Goal: Task Accomplishment & Management: Manage account settings

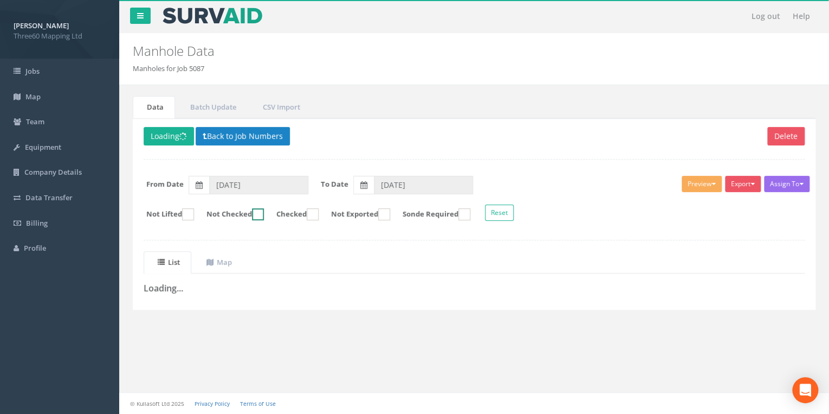
click at [263, 216] on ins at bounding box center [258, 214] width 12 height 12
click at [264, 211] on ins at bounding box center [258, 214] width 12 height 12
checkbox input "false"
click at [232, 254] on link "Map" at bounding box center [217, 262] width 51 height 22
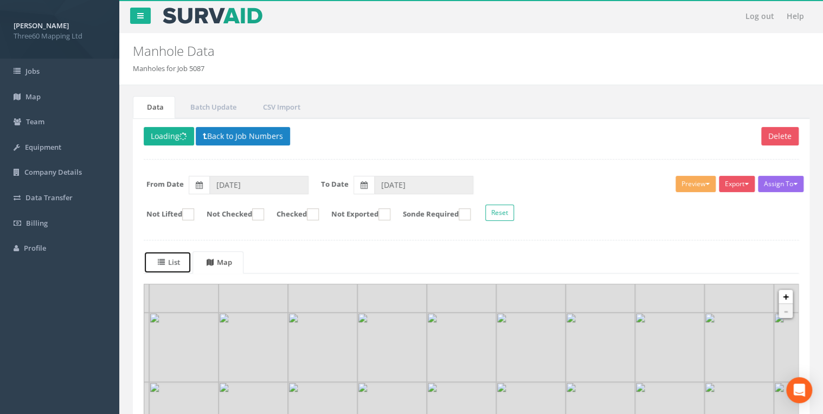
click at [169, 263] on uib-tab-heading "List" at bounding box center [169, 262] width 22 height 10
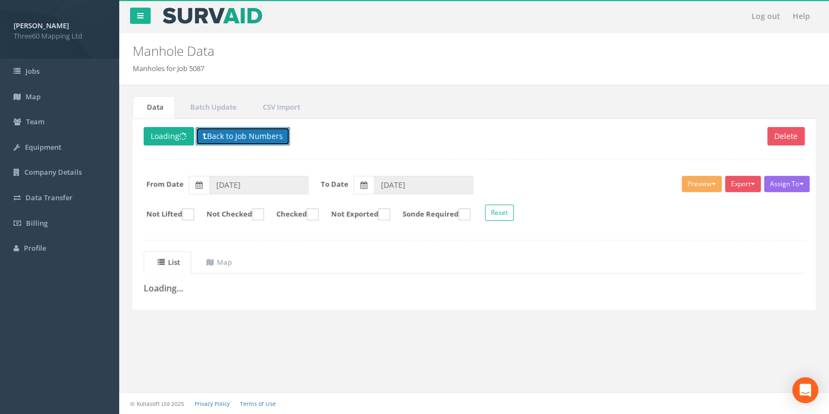
click at [241, 143] on button "Back to Job Numbers" at bounding box center [243, 136] width 94 height 18
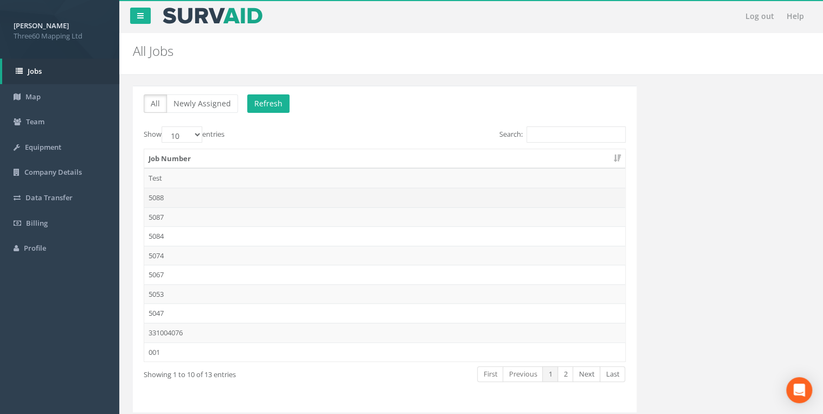
click at [164, 197] on td "5088" at bounding box center [384, 198] width 481 height 20
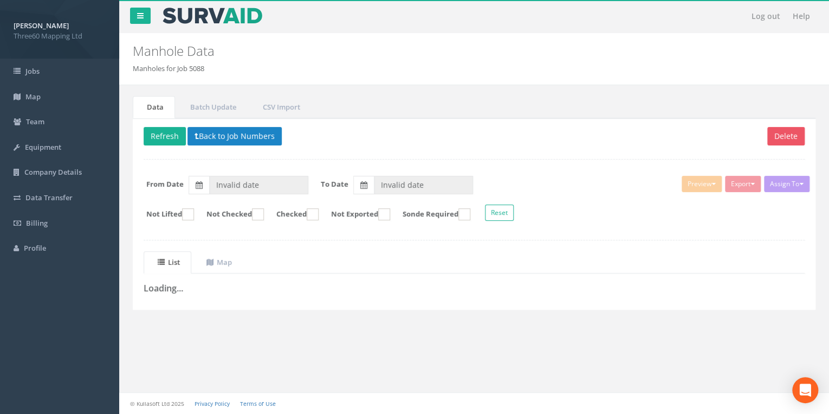
type input "[DATE]"
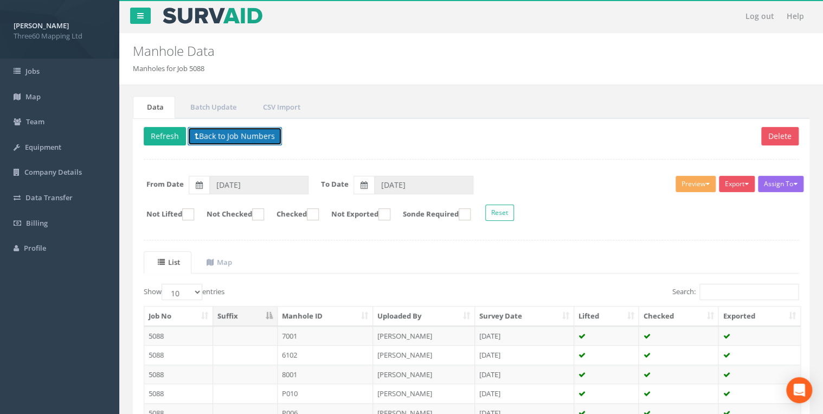
click at [243, 133] on button "Back to Job Numbers" at bounding box center [235, 136] width 94 height 18
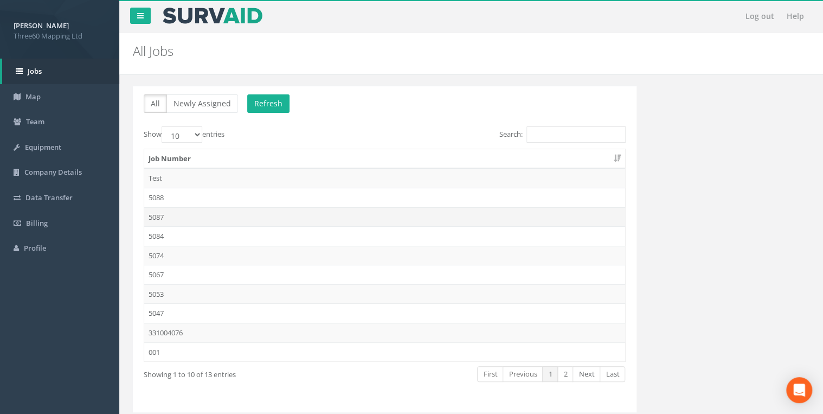
click at [180, 212] on td "5087" at bounding box center [384, 217] width 481 height 20
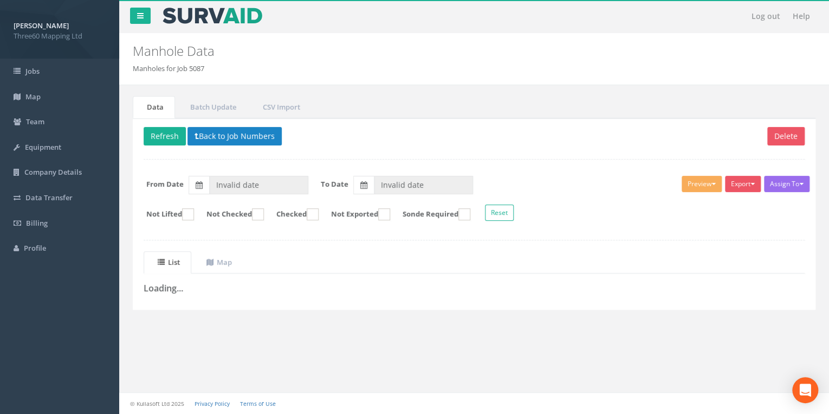
click at [228, 124] on div "Delete Refresh Back to Job Numbers Assign To No Companies Added Export 360 Manh…" at bounding box center [474, 213] width 683 height 191
click at [228, 131] on button "Back to Job Numbers" at bounding box center [235, 136] width 94 height 18
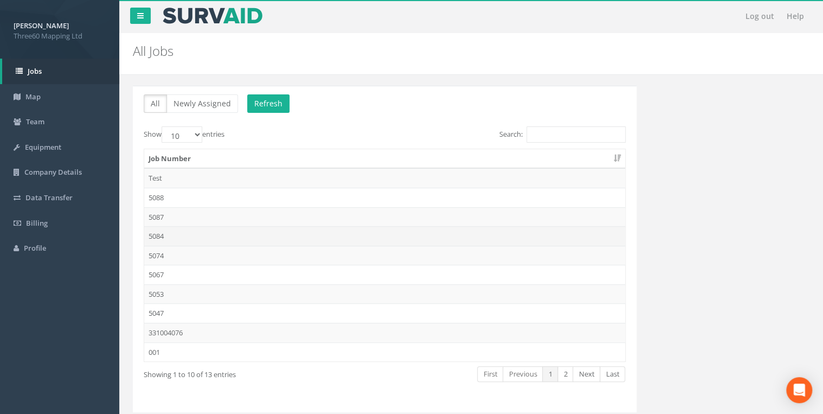
click at [170, 229] on td "5084" at bounding box center [384, 236] width 481 height 20
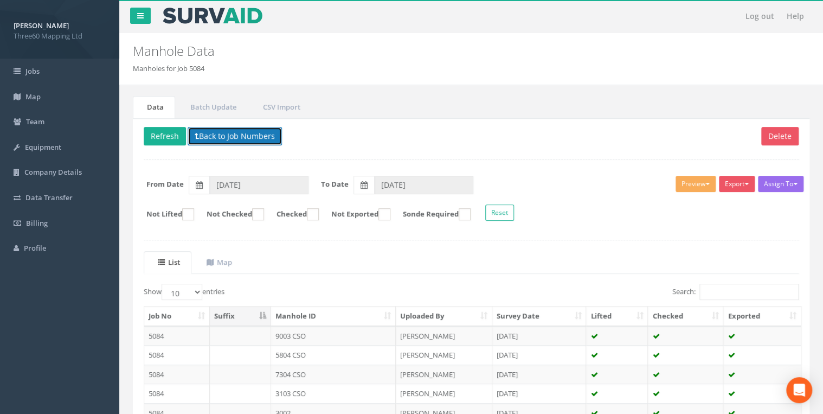
click at [225, 137] on button "Back to Job Numbers" at bounding box center [235, 136] width 94 height 18
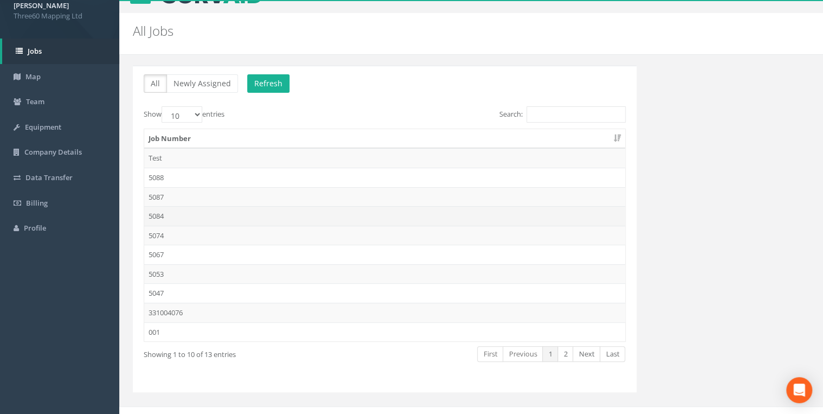
scroll to position [31, 0]
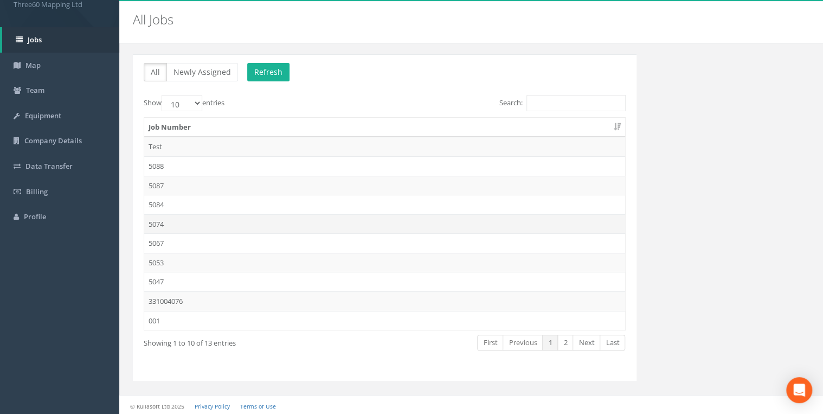
click at [152, 219] on td "5074" at bounding box center [384, 224] width 481 height 20
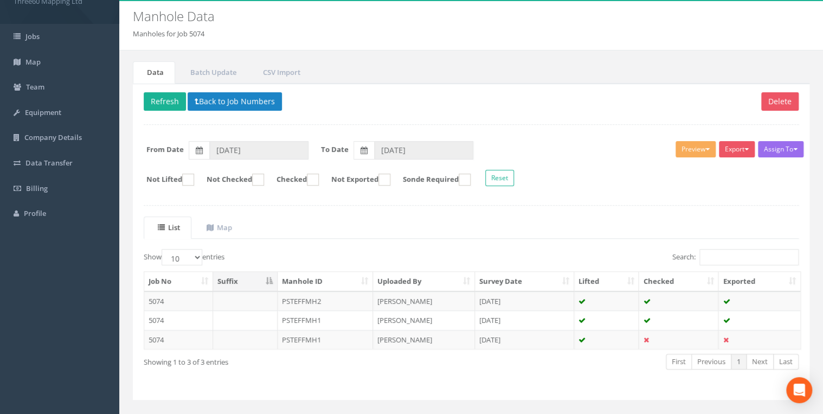
scroll to position [54, 0]
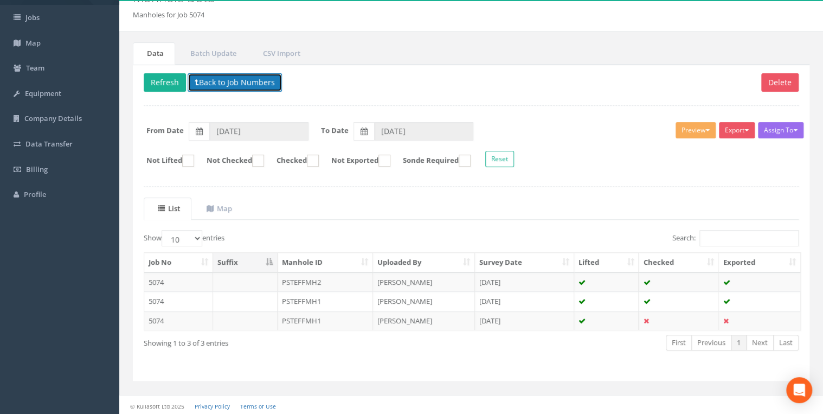
click at [225, 85] on button "Back to Job Numbers" at bounding box center [235, 82] width 94 height 18
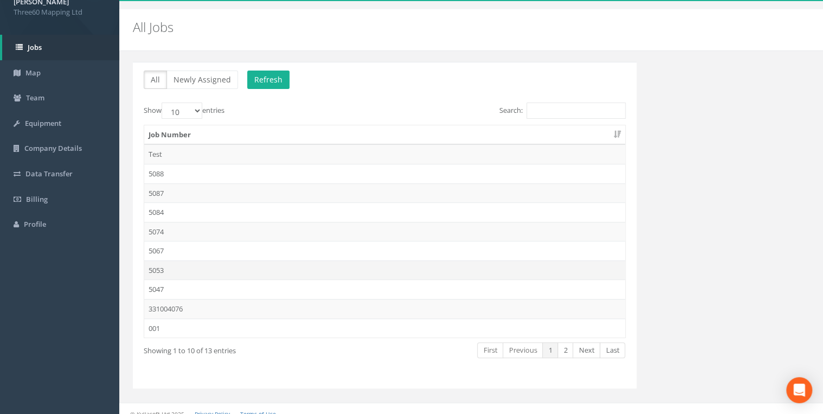
scroll to position [31, 0]
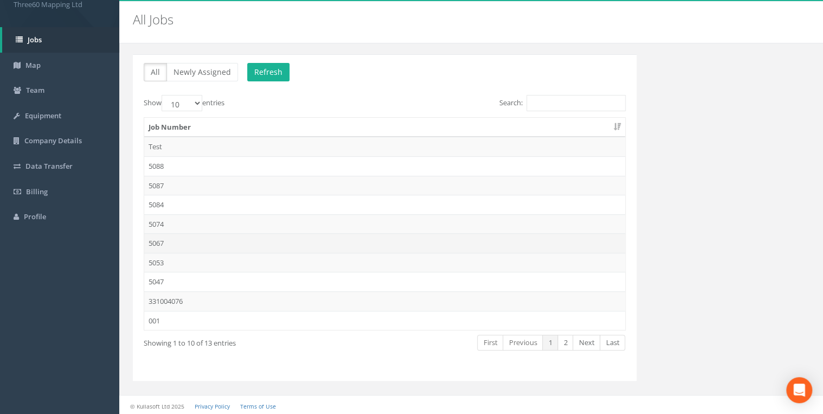
click at [163, 241] on td "5067" at bounding box center [384, 243] width 481 height 20
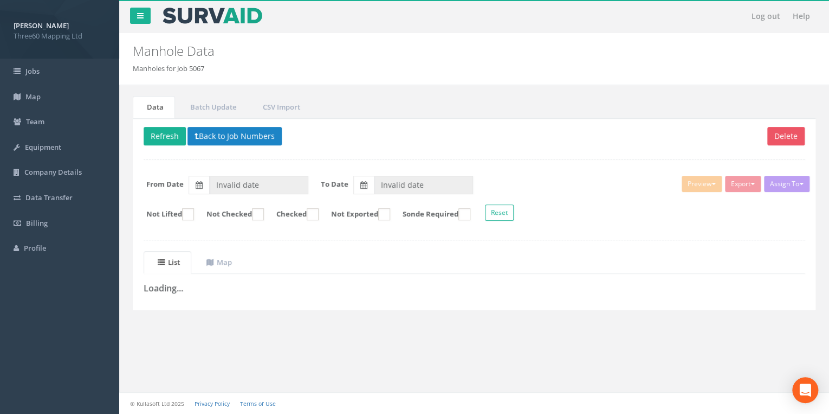
type input "[DATE]"
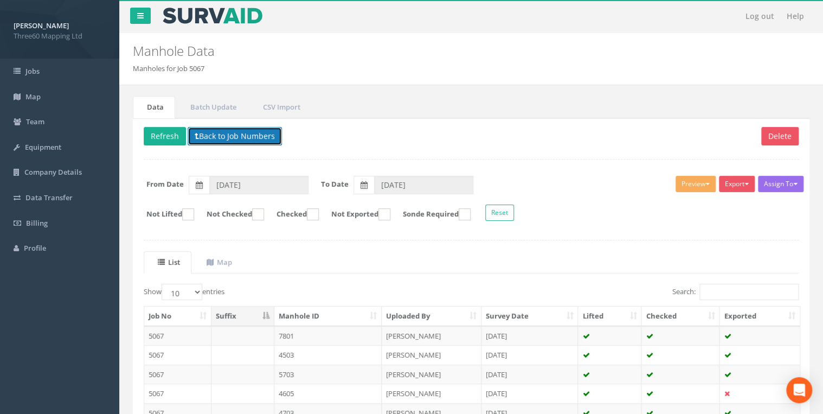
click at [240, 135] on button "Back to Job Numbers" at bounding box center [235, 136] width 94 height 18
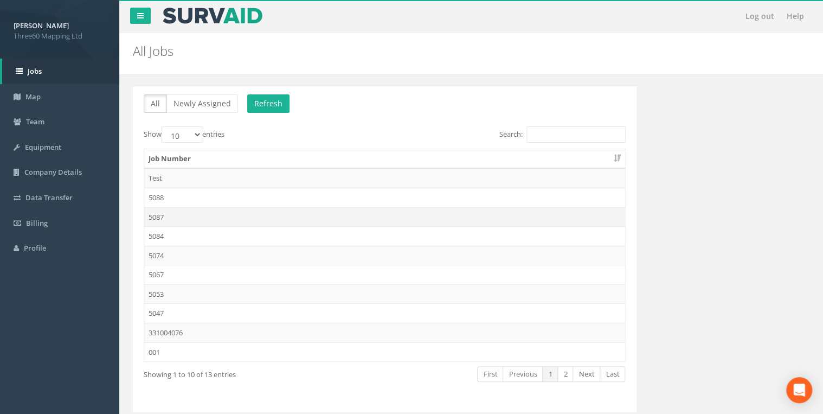
click at [166, 217] on td "5087" at bounding box center [384, 217] width 481 height 20
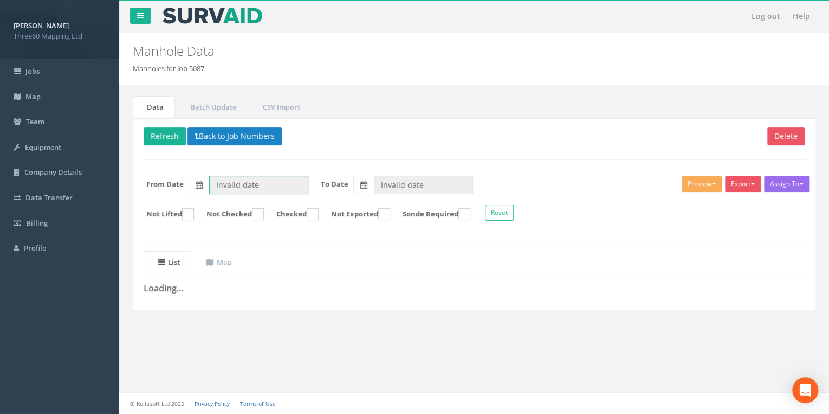
click at [240, 191] on input "Invalid date" at bounding box center [258, 185] width 99 height 18
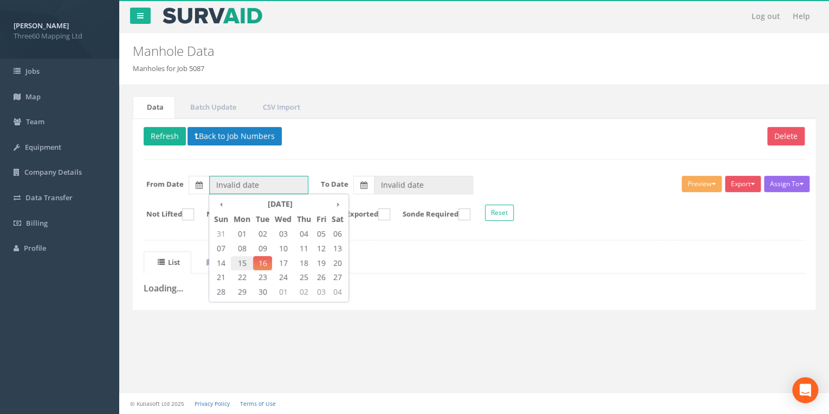
click at [238, 260] on span "15" at bounding box center [242, 263] width 22 height 14
type input "[DATE]"
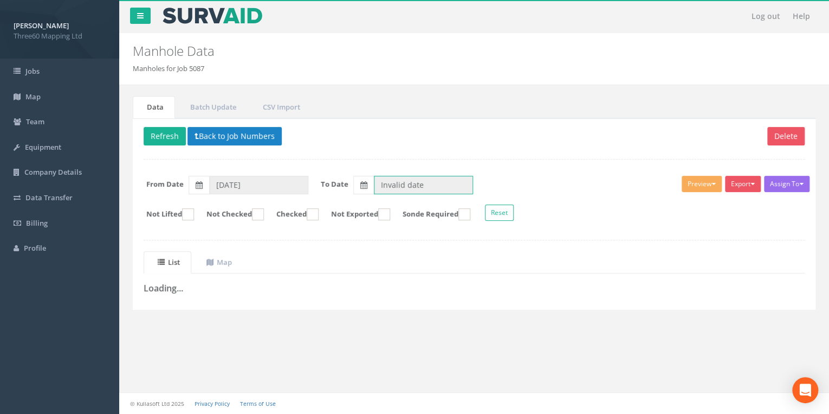
drag, startPoint x: 391, startPoint y: 180, endPoint x: 392, endPoint y: 185, distance: 5.5
click at [391, 180] on input "Invalid date" at bounding box center [423, 185] width 99 height 18
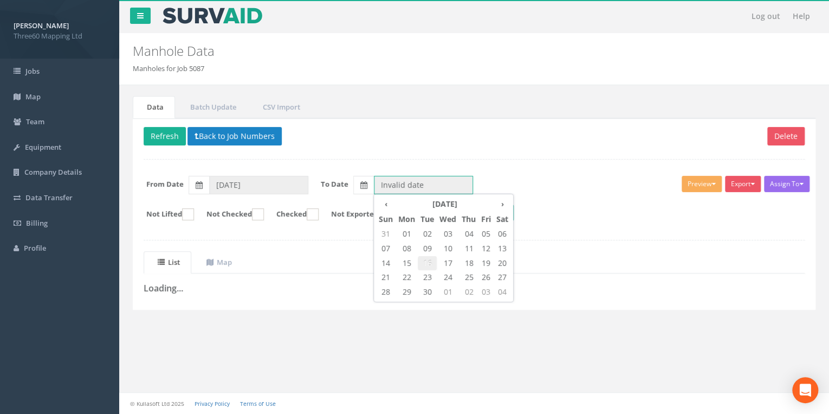
click at [426, 262] on span "16" at bounding box center [427, 263] width 19 height 14
type input "[DATE]"
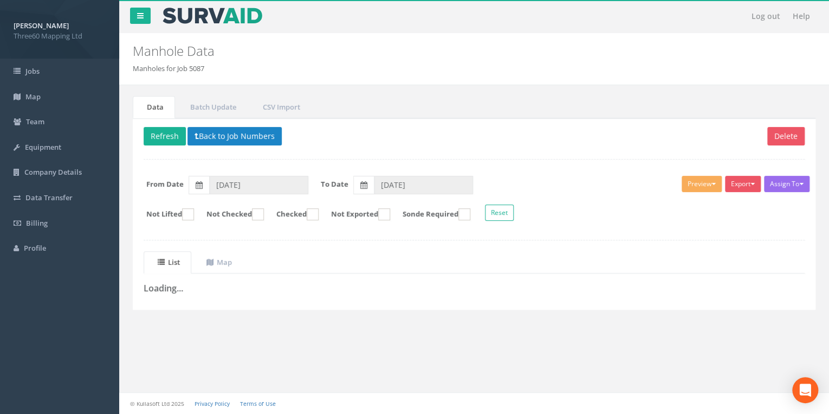
click at [279, 150] on div "Delete Refresh Back to Job Numbers Assign To No Companies Added Export 360 Manh…" at bounding box center [474, 213] width 683 height 191
click at [163, 139] on button "Refresh" at bounding box center [165, 136] width 42 height 18
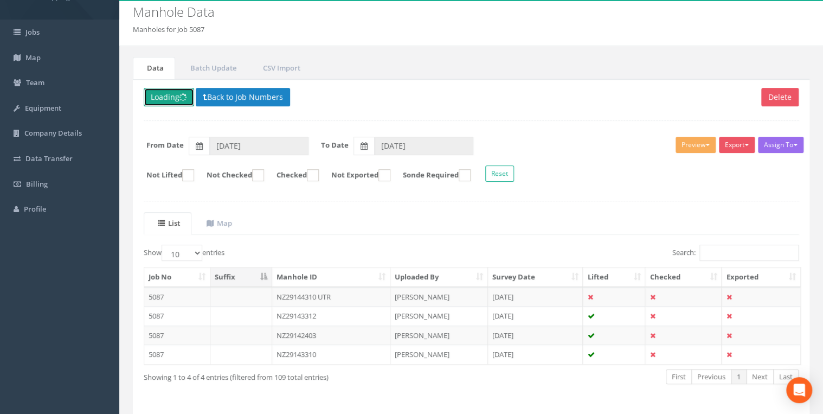
scroll to position [73, 0]
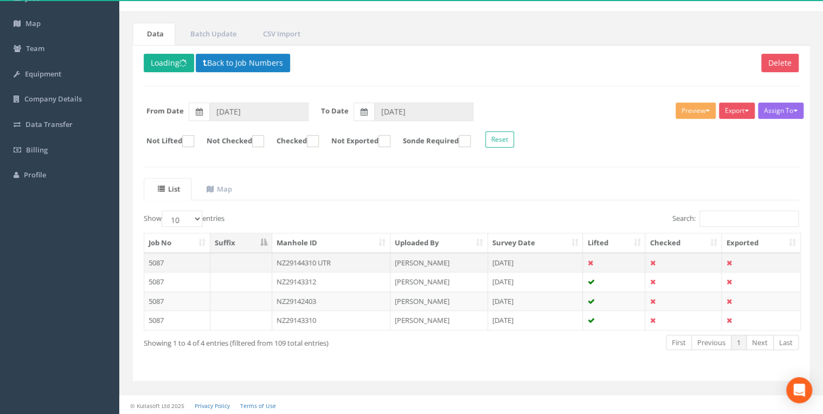
click at [331, 262] on td "NZ29144310 UTR" at bounding box center [331, 263] width 118 height 20
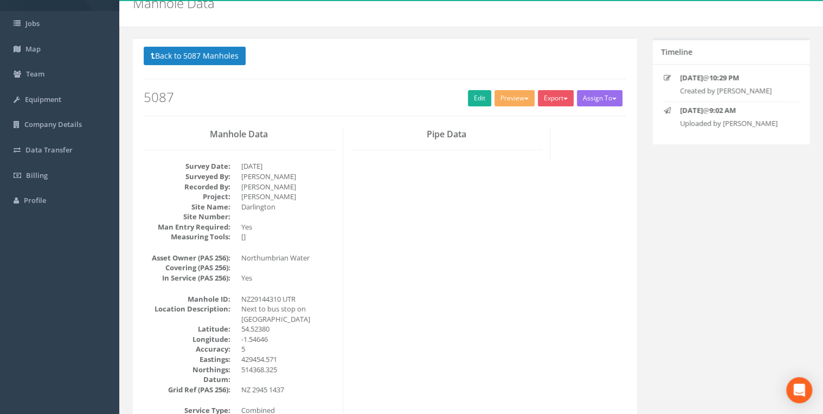
scroll to position [0, 0]
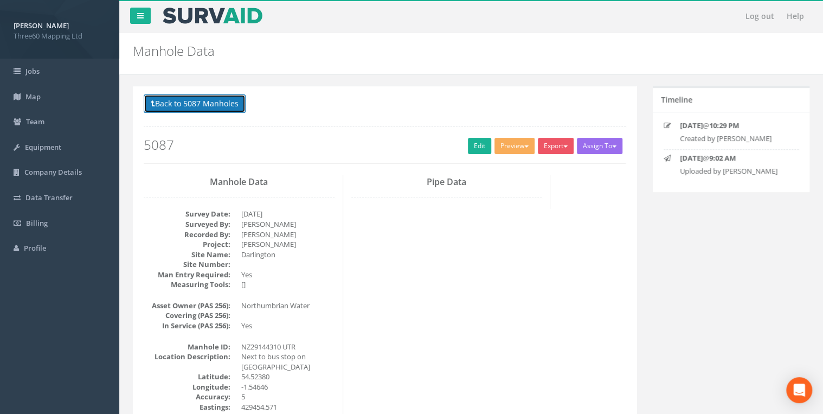
click at [233, 106] on button "Back to 5087 Manholes" at bounding box center [195, 103] width 102 height 18
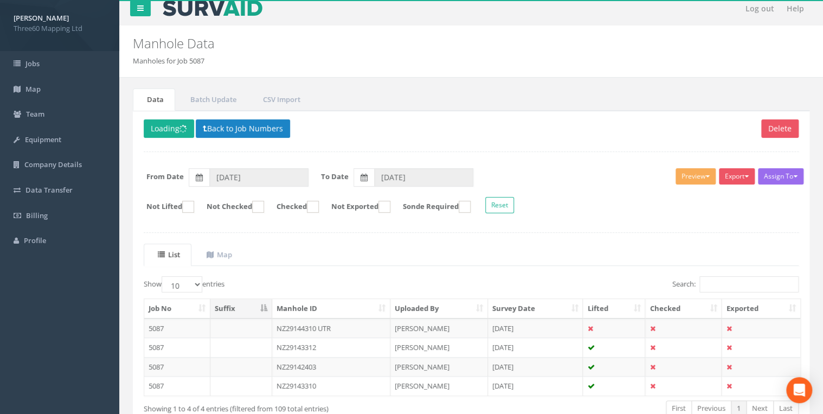
scroll to position [73, 0]
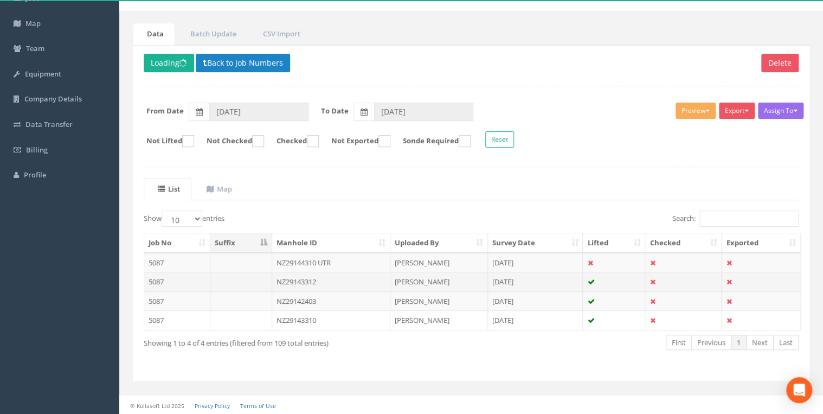
click at [330, 277] on td "NZ29143312" at bounding box center [331, 282] width 118 height 20
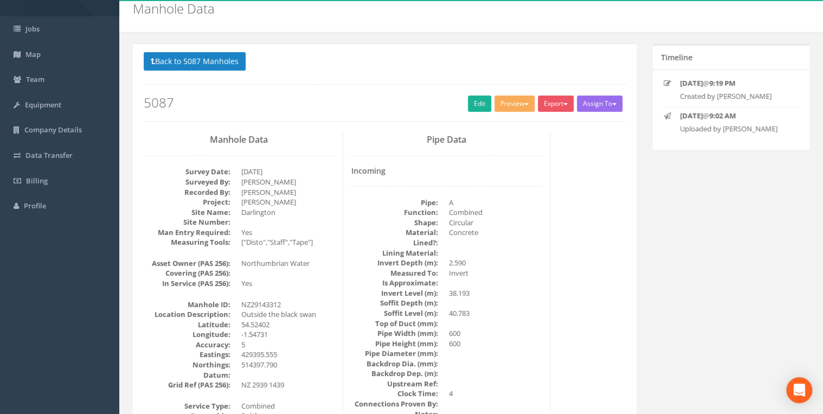
scroll to position [0, 0]
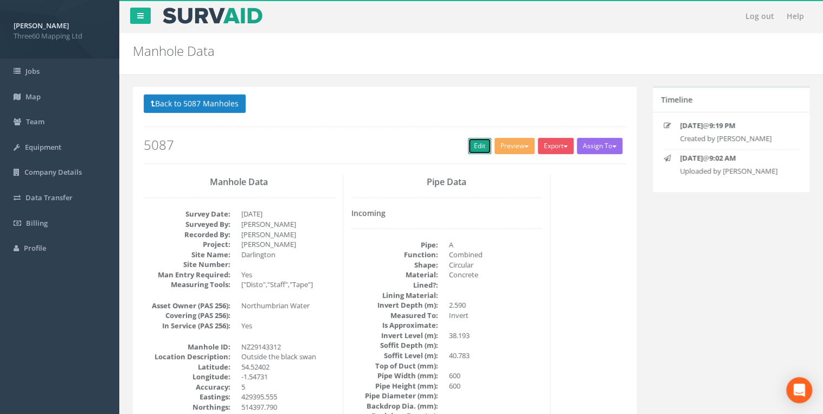
click at [473, 148] on link "Edit" at bounding box center [479, 146] width 23 height 16
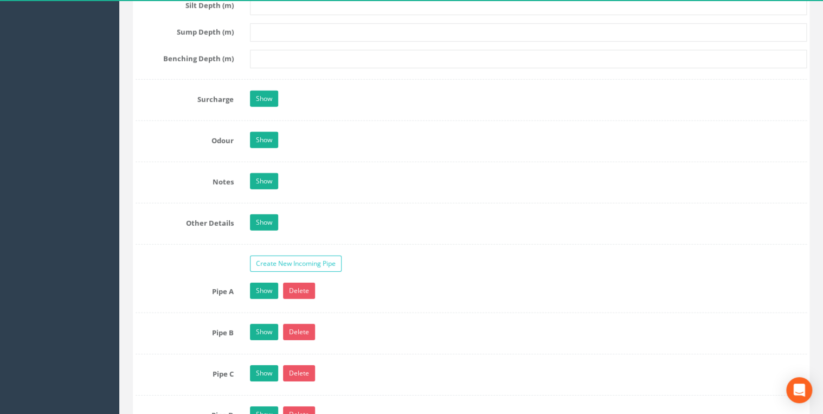
scroll to position [1676, 0]
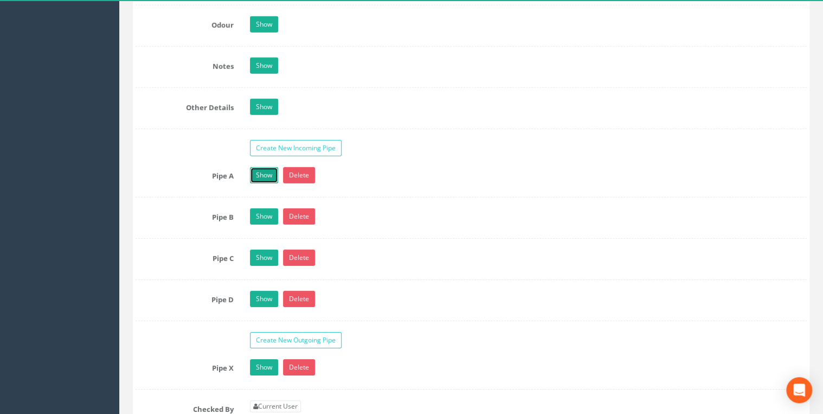
click at [276, 171] on link "Show" at bounding box center [264, 175] width 28 height 16
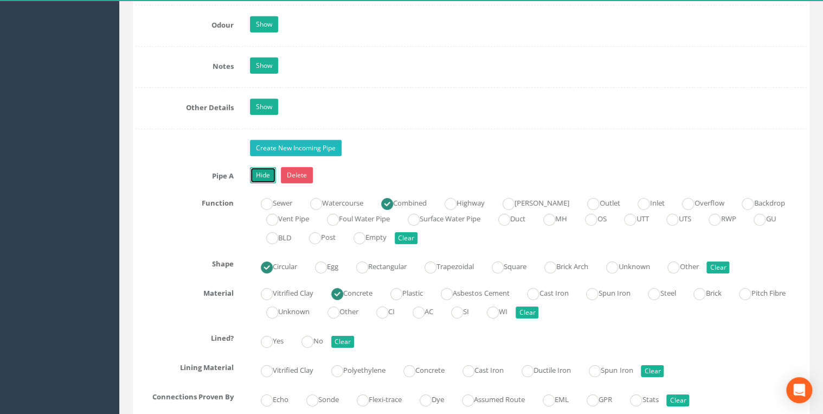
scroll to position [1561, 0]
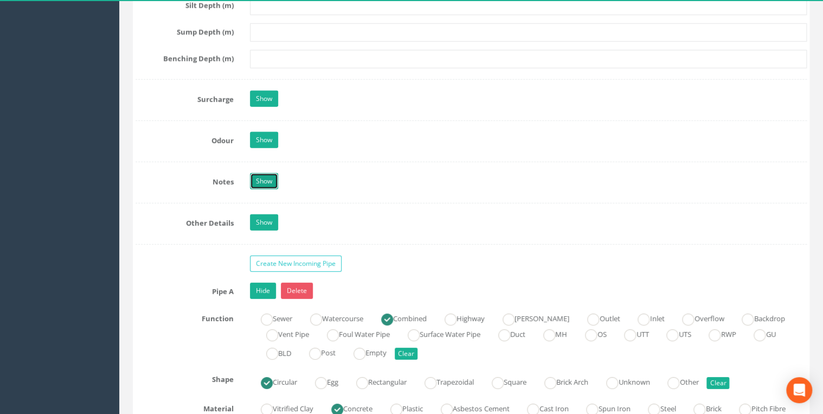
click at [273, 173] on link "Show" at bounding box center [264, 181] width 28 height 16
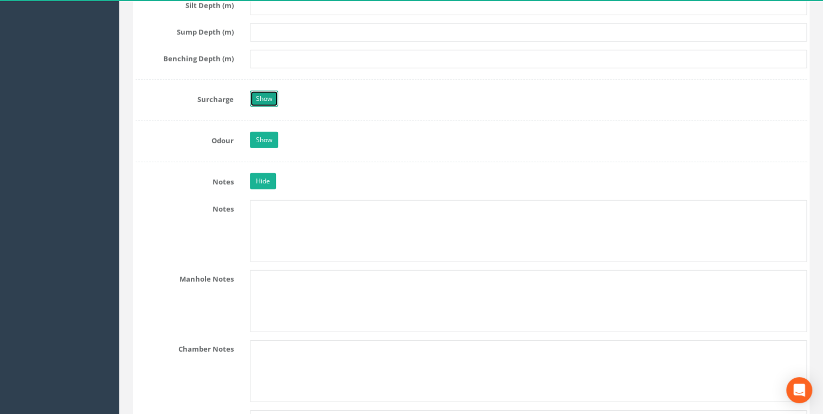
click at [262, 98] on link "Show" at bounding box center [264, 99] width 28 height 16
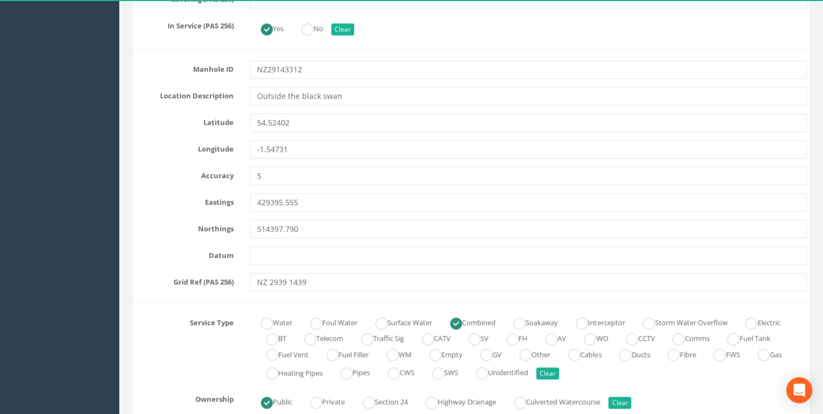
scroll to position [404, 0]
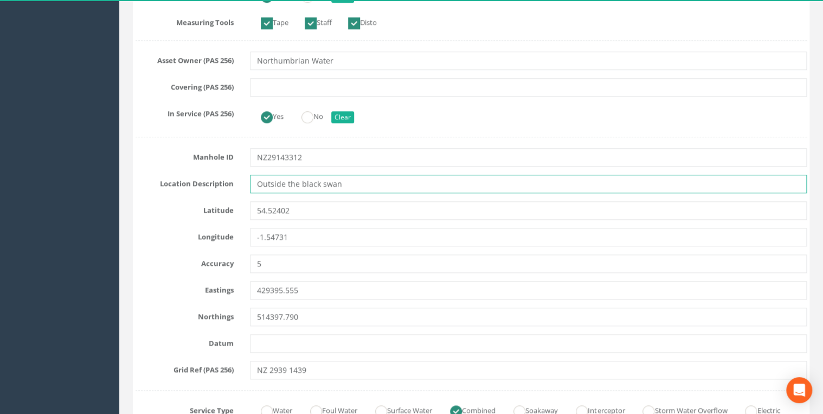
drag, startPoint x: 353, startPoint y: 184, endPoint x: 237, endPoint y: 195, distance: 117.1
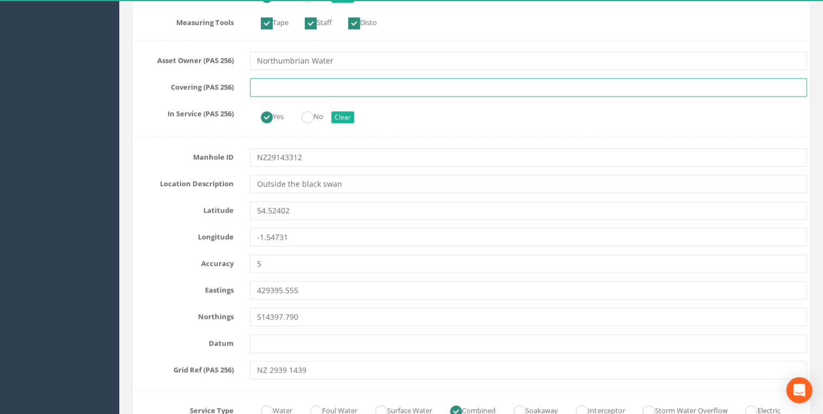
click at [367, 87] on input "text" at bounding box center [528, 87] width 557 height 18
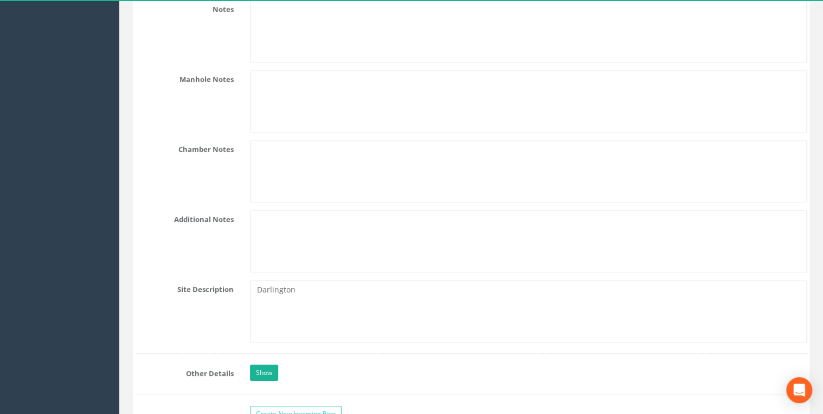
scroll to position [1965, 0]
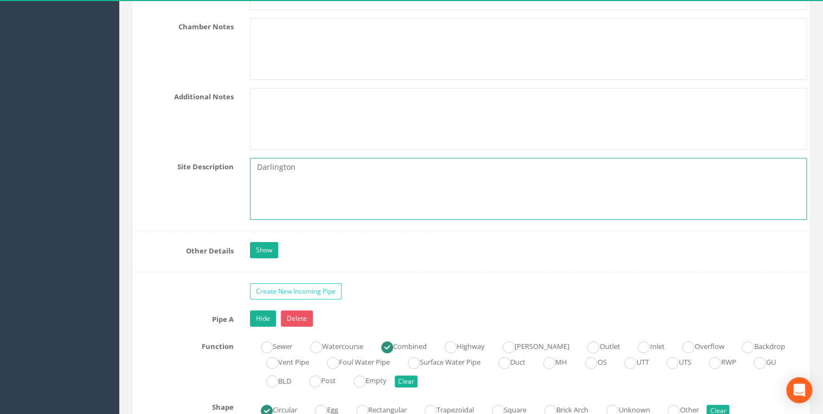
drag, startPoint x: 300, startPoint y: 158, endPoint x: 247, endPoint y: 160, distance: 53.2
click at [247, 160] on div "Darlington" at bounding box center [528, 189] width 573 height 62
paste textarea "Outside the black swan"
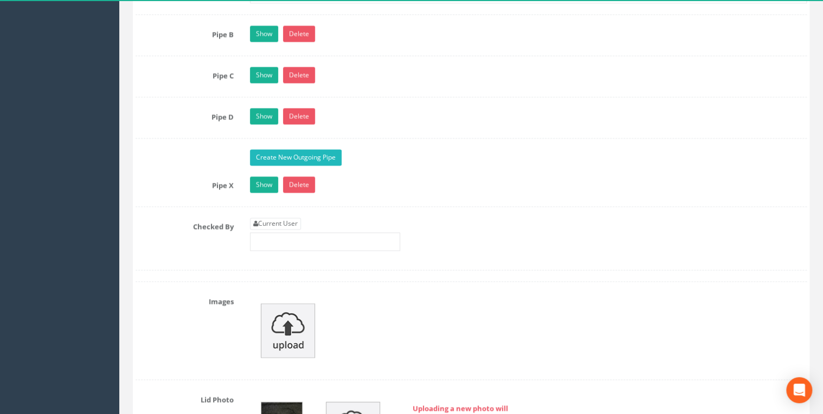
scroll to position [2890, 0]
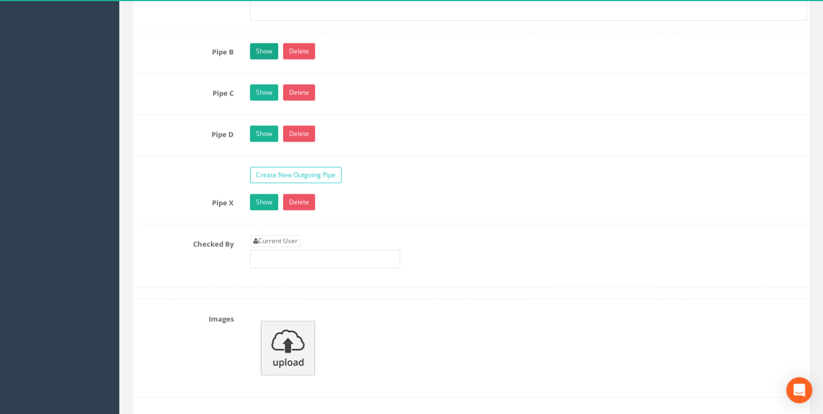
type textarea "Outside the black swan"
click at [264, 44] on link "Show" at bounding box center [264, 51] width 28 height 16
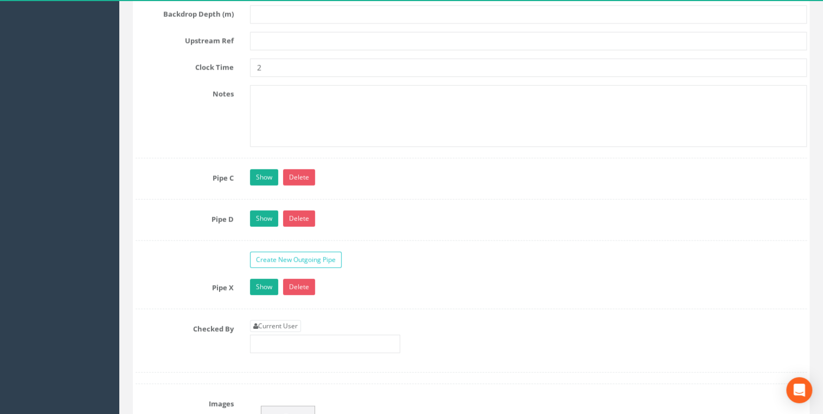
scroll to position [3526, 0]
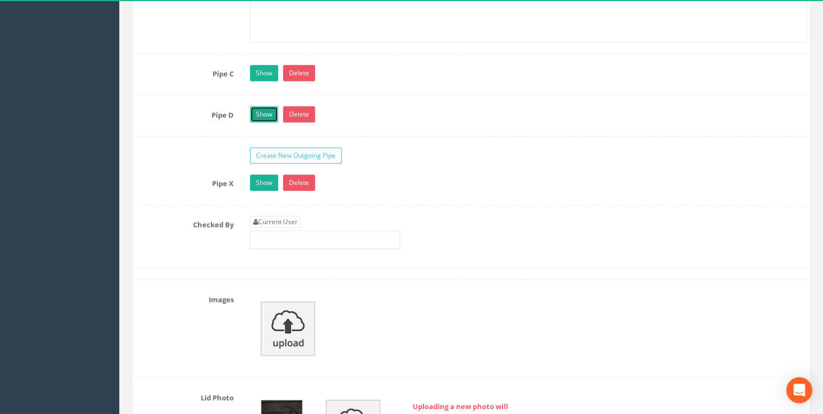
click at [269, 106] on link "Show" at bounding box center [264, 114] width 28 height 16
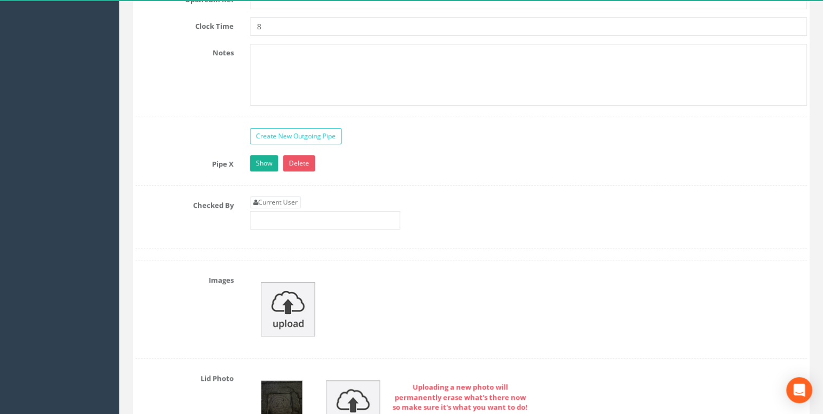
scroll to position [4278, 0]
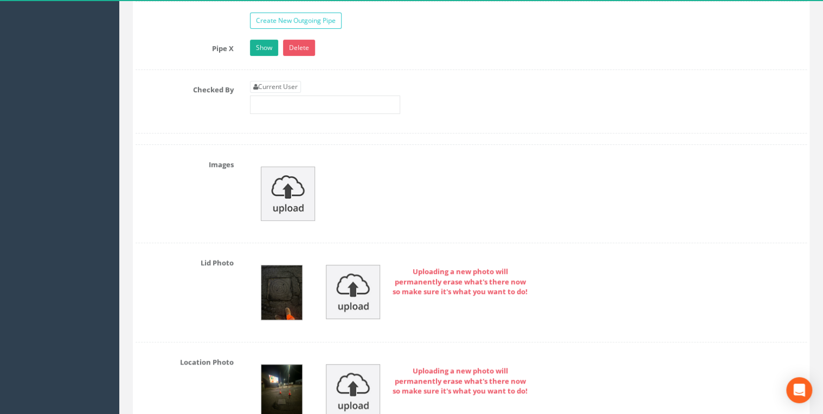
click at [284, 81] on div "Current User" at bounding box center [325, 97] width 150 height 33
click at [284, 81] on link "Current User" at bounding box center [275, 87] width 51 height 12
type input "[PERSON_NAME]"
click at [254, 40] on link "Show" at bounding box center [264, 48] width 28 height 16
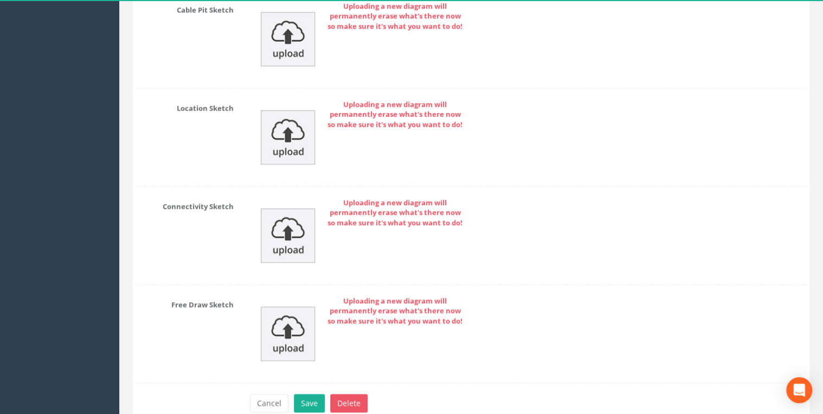
scroll to position [6657, 0]
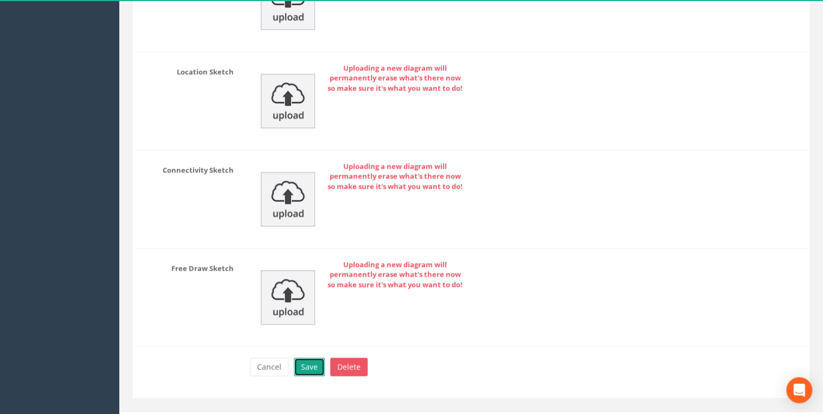
click at [308, 357] on button "Save" at bounding box center [309, 366] width 31 height 18
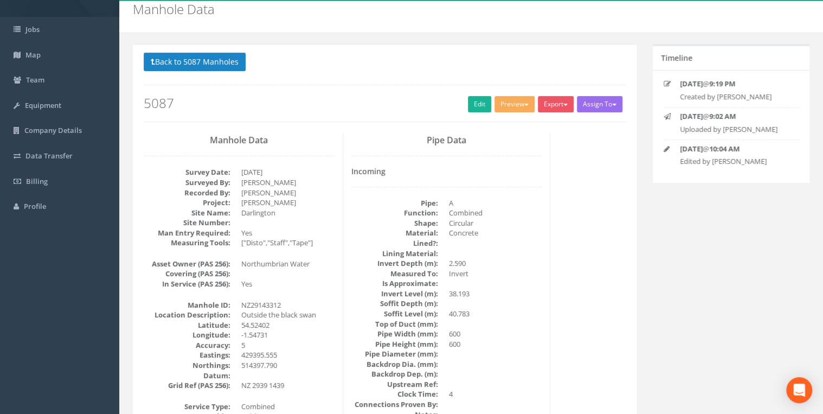
scroll to position [0, 0]
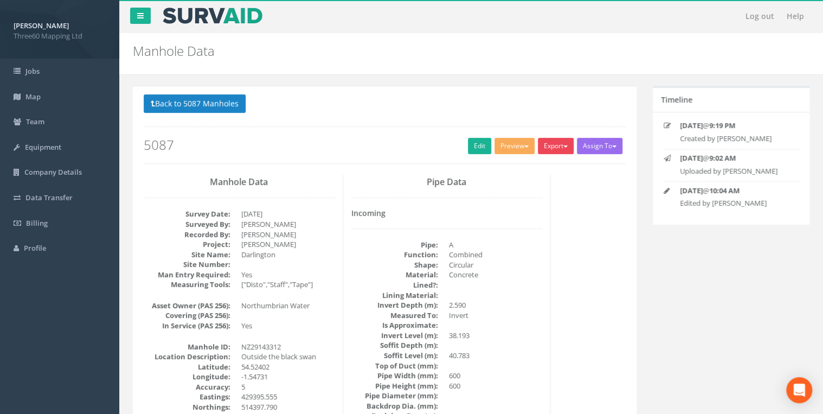
click at [547, 149] on button "Export" at bounding box center [556, 146] width 36 height 16
click at [537, 160] on link "360 Manhole" at bounding box center [533, 168] width 82 height 17
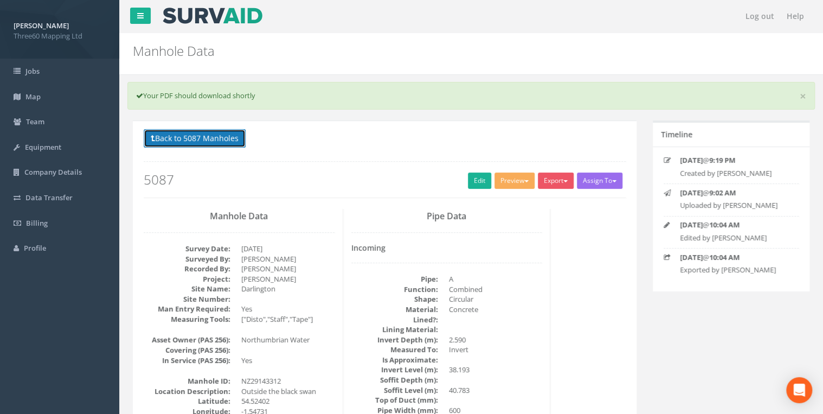
click at [224, 134] on button "Back to 5087 Manholes" at bounding box center [195, 138] width 102 height 18
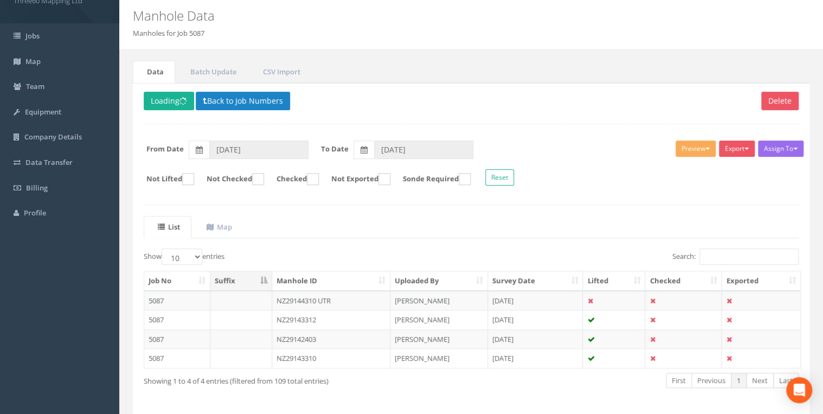
scroll to position [73, 0]
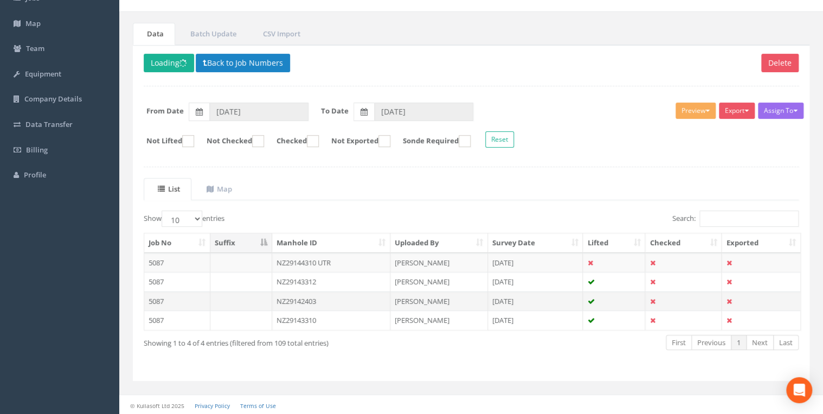
click at [295, 297] on td "NZ29142403" at bounding box center [331, 301] width 118 height 20
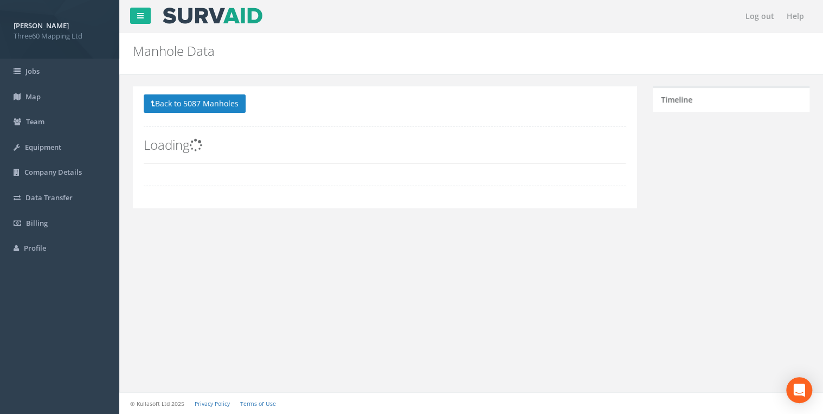
scroll to position [0, 0]
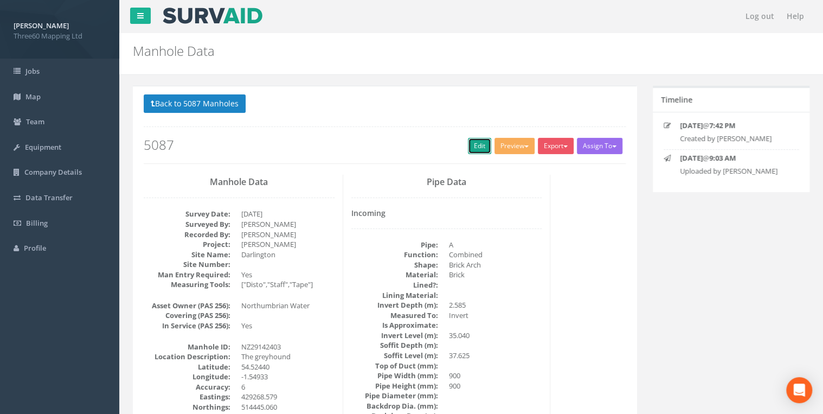
click at [468, 139] on link "Edit" at bounding box center [479, 146] width 23 height 16
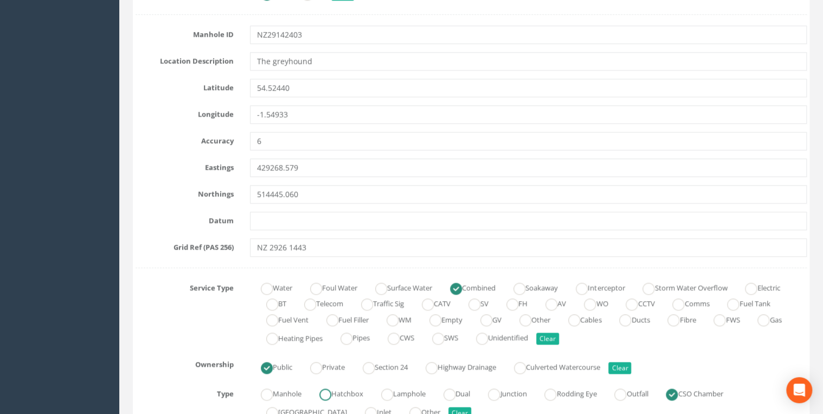
scroll to position [462, 0]
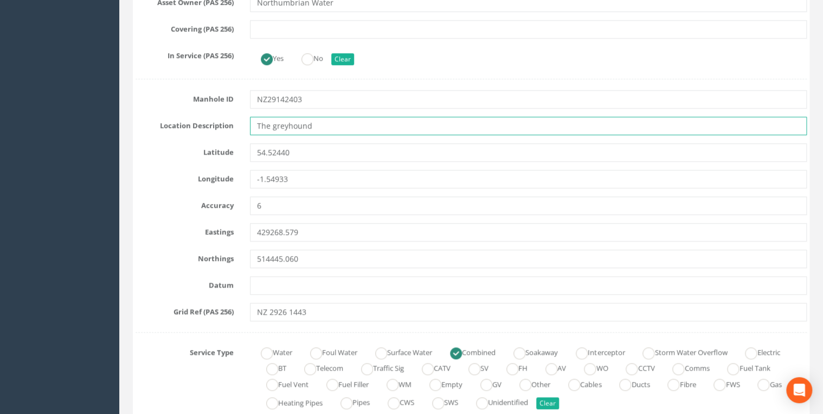
drag, startPoint x: 321, startPoint y: 128, endPoint x: 239, endPoint y: 132, distance: 82.5
click at [239, 132] on div "Location Description The greyhound" at bounding box center [470, 126] width 687 height 18
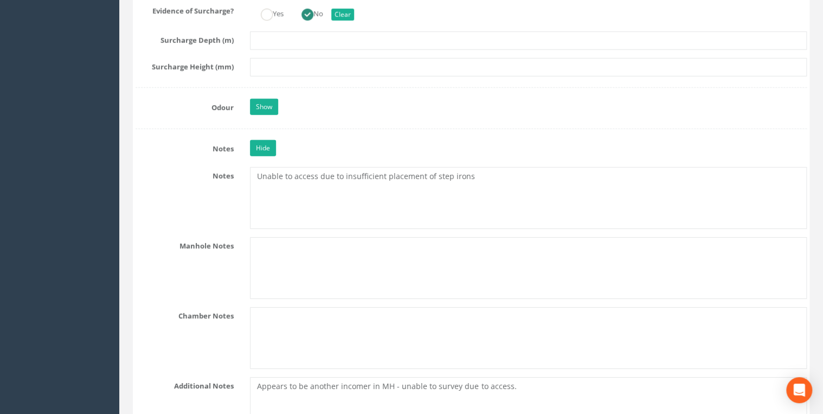
scroll to position [1850, 0]
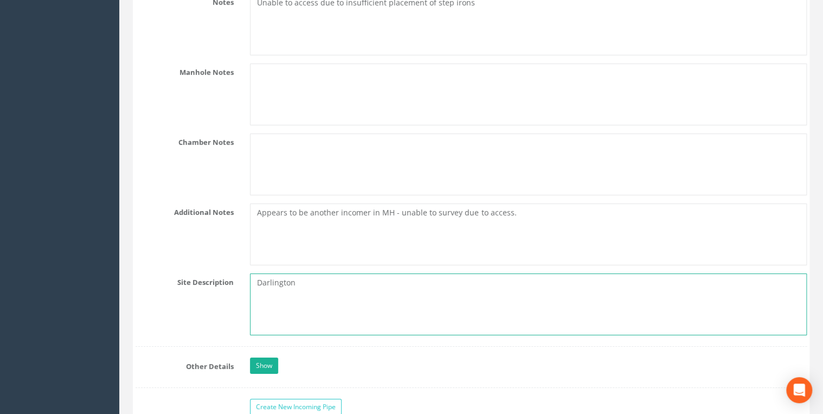
drag, startPoint x: 323, startPoint y: 282, endPoint x: 245, endPoint y: 279, distance: 78.1
click at [245, 279] on div "Darlington" at bounding box center [528, 304] width 573 height 62
paste textarea "The greyhound"
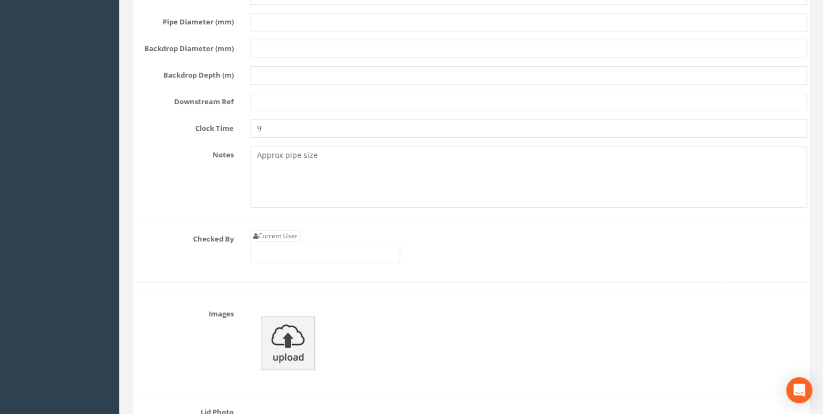
scroll to position [4104, 0]
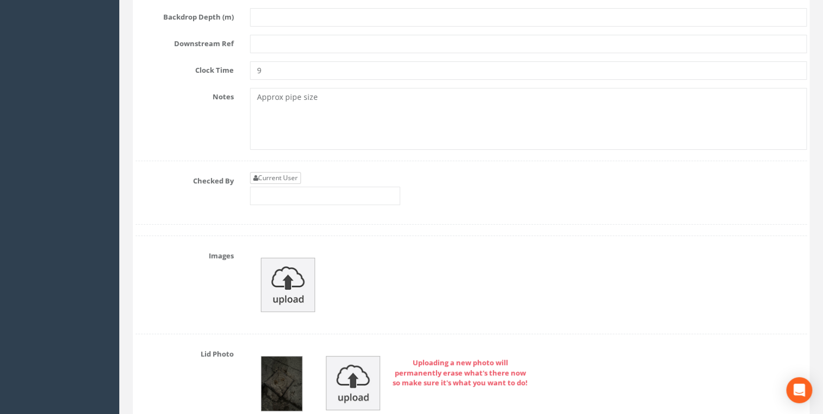
type textarea "The greyhound"
click at [289, 172] on link "Current User" at bounding box center [275, 178] width 51 height 12
type input "[PERSON_NAME]"
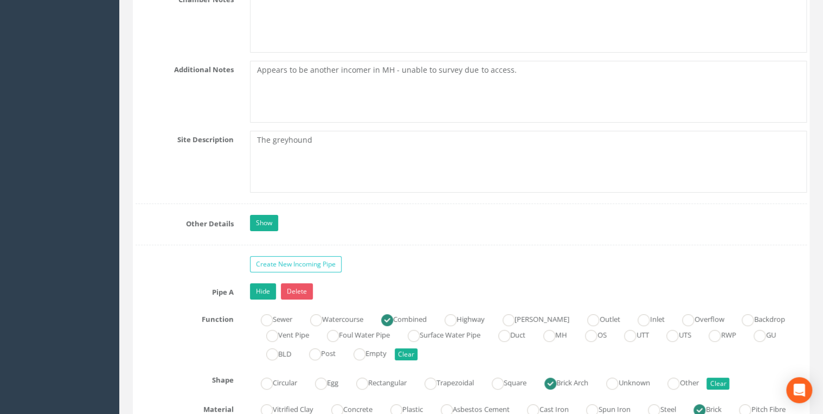
scroll to position [1914, 0]
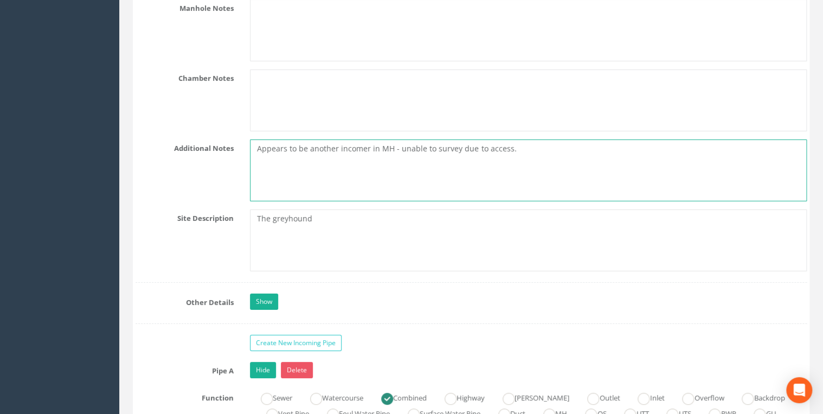
click at [511, 145] on textarea "Appears to be another incomer in MH - unable to survey due to access." at bounding box center [528, 170] width 557 height 62
type textarea "Appears to be another incomer in MH - unable to survey due to access. Pipe size…"
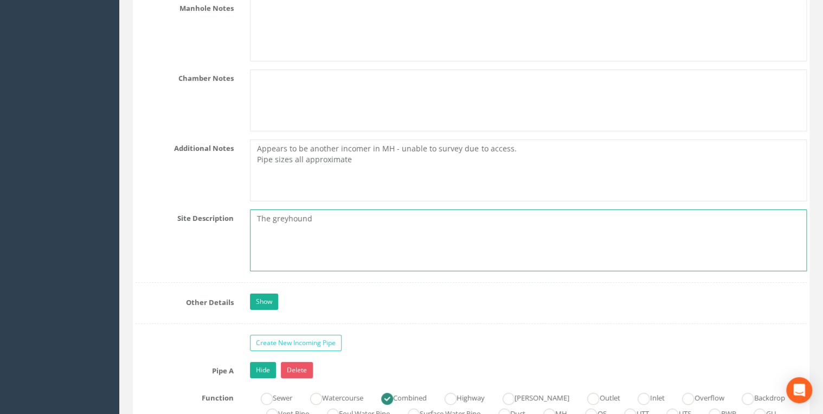
click at [260, 213] on textarea "The greyhound" at bounding box center [528, 240] width 557 height 62
click at [260, 212] on textarea "Outside The greyhound" at bounding box center [528, 240] width 557 height 62
click at [259, 212] on textarea "Outside The greyhound" at bounding box center [528, 240] width 557 height 62
click at [371, 231] on textarea "Outside The greyhound" at bounding box center [528, 240] width 557 height 62
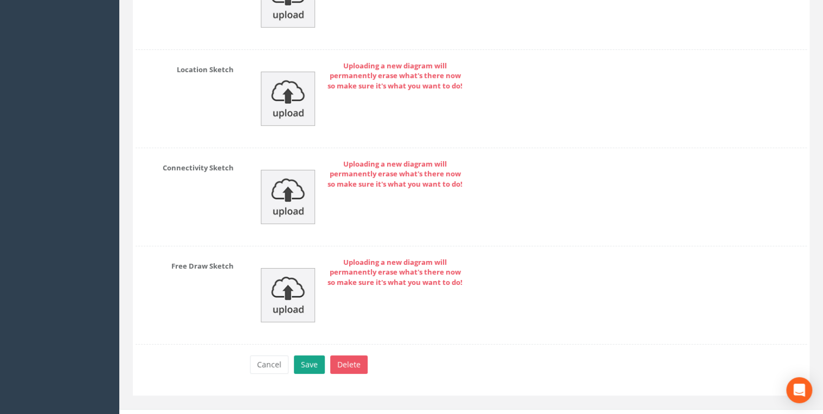
type textarea "Outside The greyhound"
click at [302, 355] on button "Save" at bounding box center [309, 364] width 31 height 18
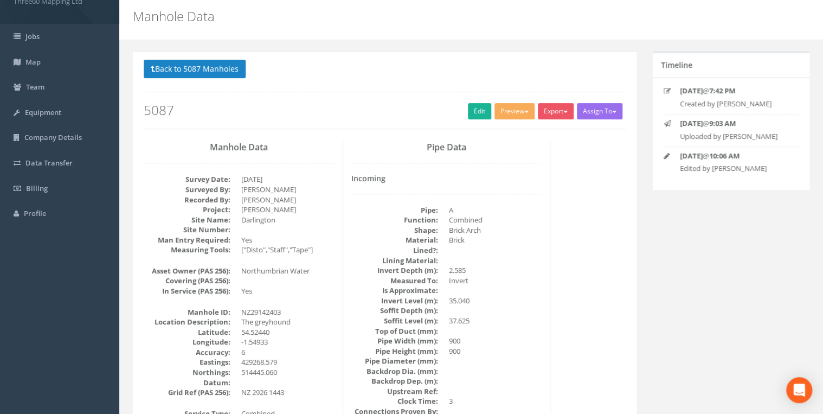
scroll to position [0, 0]
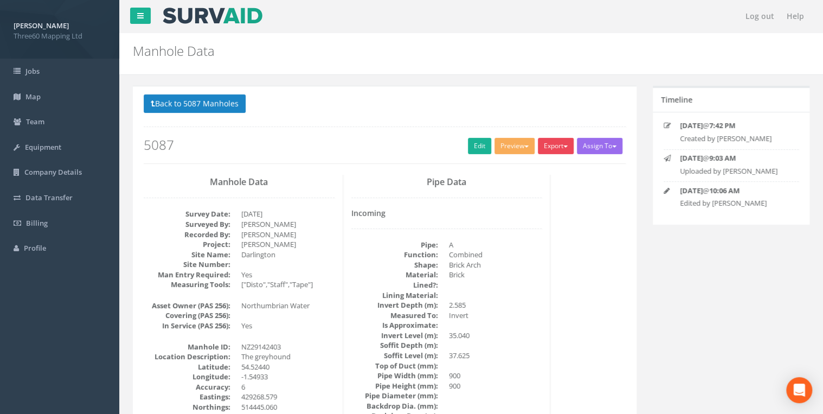
click at [544, 152] on button "Export" at bounding box center [556, 146] width 36 height 16
click at [531, 170] on link "360 Manhole" at bounding box center [533, 168] width 82 height 17
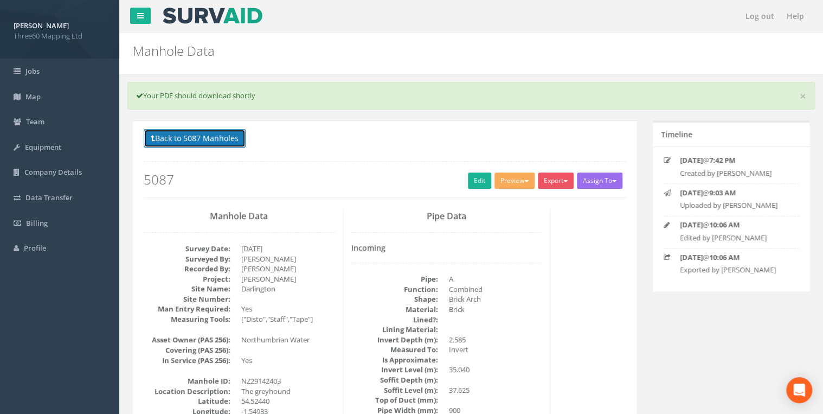
click at [237, 136] on button "Back to 5087 Manholes" at bounding box center [195, 138] width 102 height 18
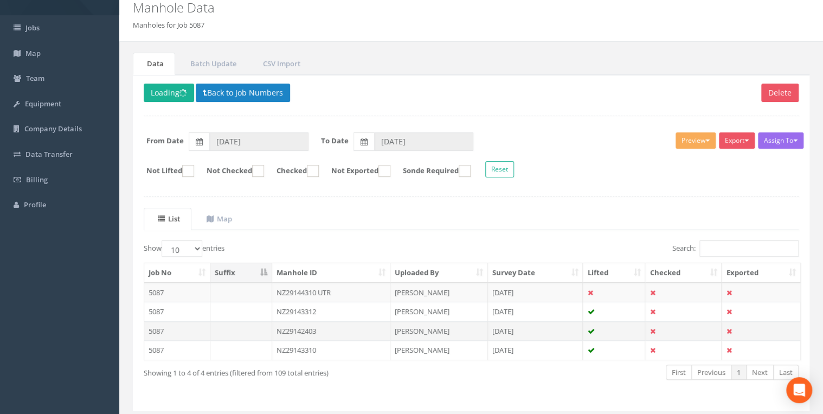
scroll to position [73, 0]
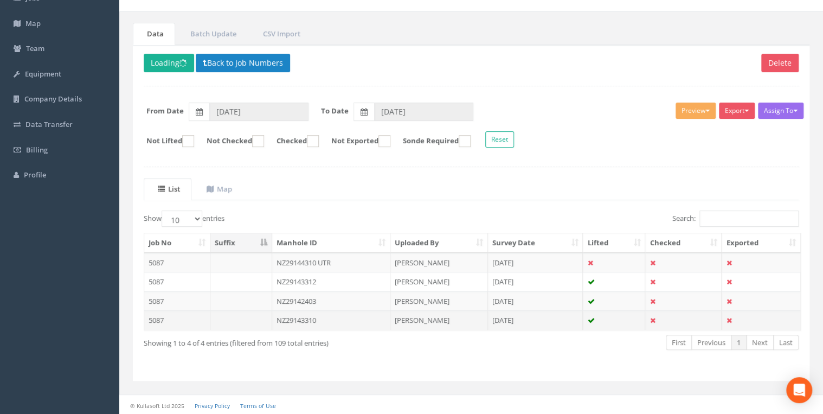
click at [302, 314] on td "NZ29143310" at bounding box center [331, 320] width 118 height 20
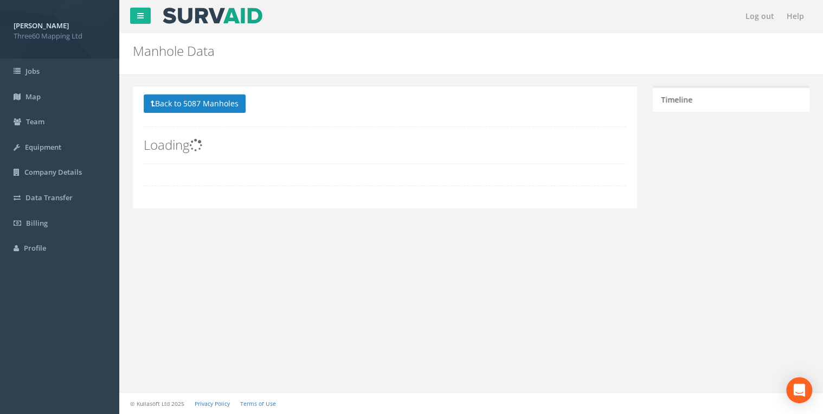
scroll to position [0, 0]
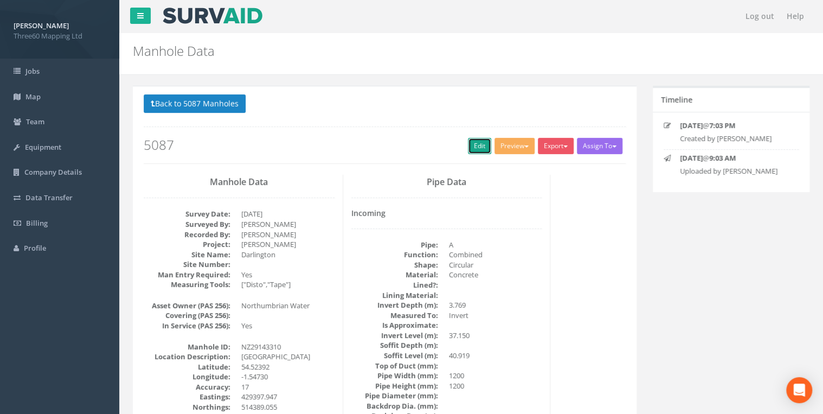
click at [479, 150] on link "Edit" at bounding box center [479, 146] width 23 height 16
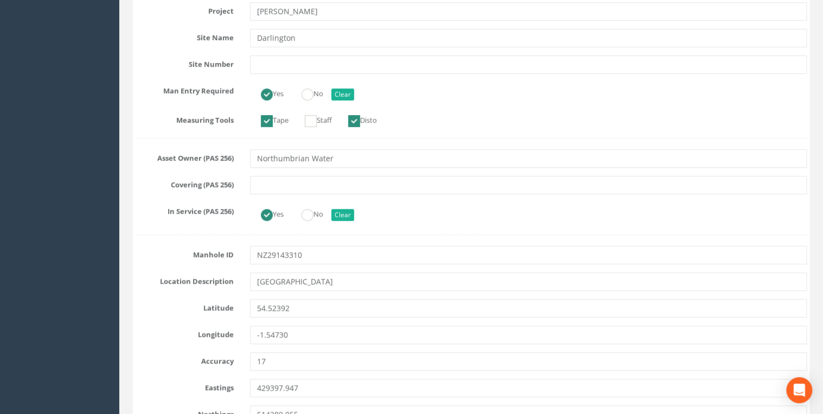
scroll to position [231, 0]
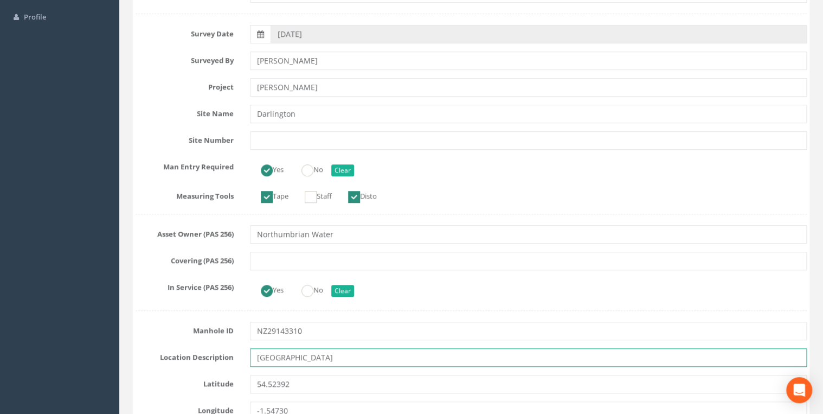
drag, startPoint x: 325, startPoint y: 356, endPoint x: 234, endPoint y: 355, distance: 90.5
click at [234, 355] on div "Location Description [GEOGRAPHIC_DATA]" at bounding box center [470, 357] width 687 height 18
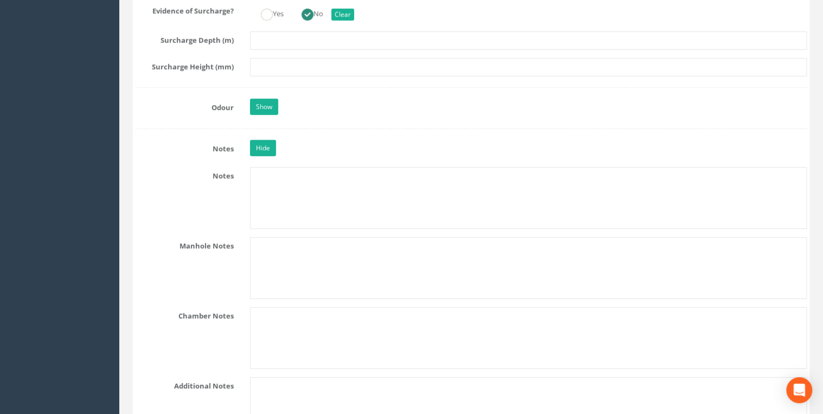
scroll to position [1792, 0]
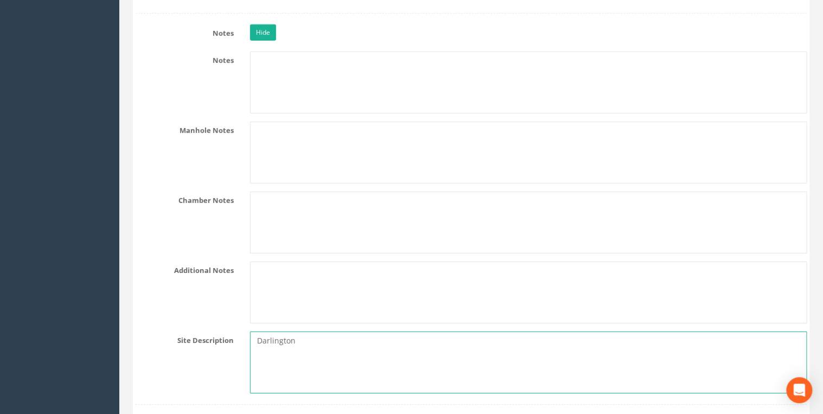
drag, startPoint x: 313, startPoint y: 333, endPoint x: 206, endPoint y: 330, distance: 106.3
click at [206, 331] on div "Site Description [GEOGRAPHIC_DATA]" at bounding box center [470, 362] width 687 height 62
paste textarea "[GEOGRAPHIC_DATA]"
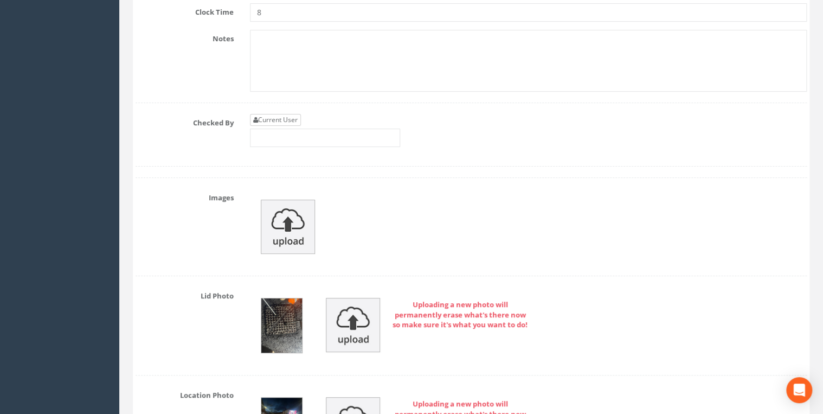
type textarea "[GEOGRAPHIC_DATA]"
click at [277, 114] on link "Current User" at bounding box center [275, 120] width 51 height 12
type input "[PERSON_NAME]"
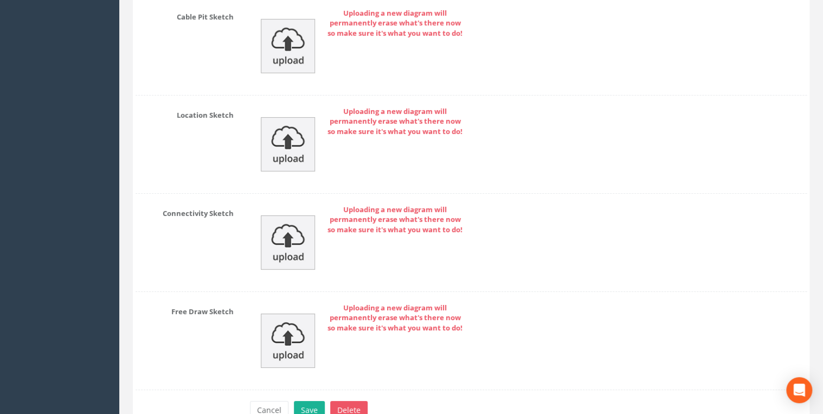
scroll to position [5960, 0]
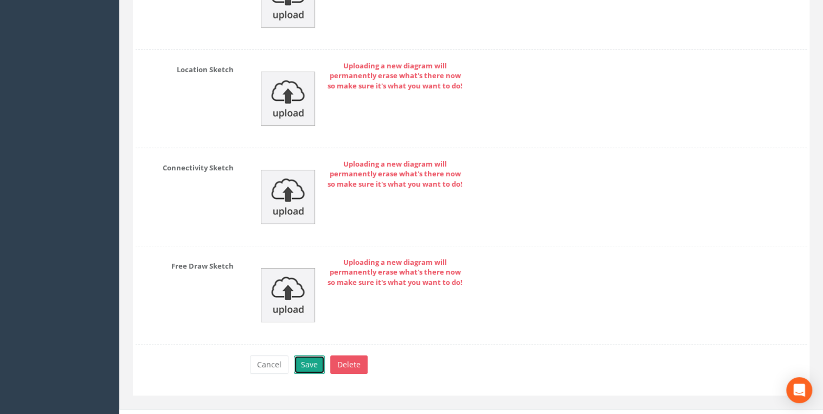
click at [317, 355] on button "Save" at bounding box center [309, 364] width 31 height 18
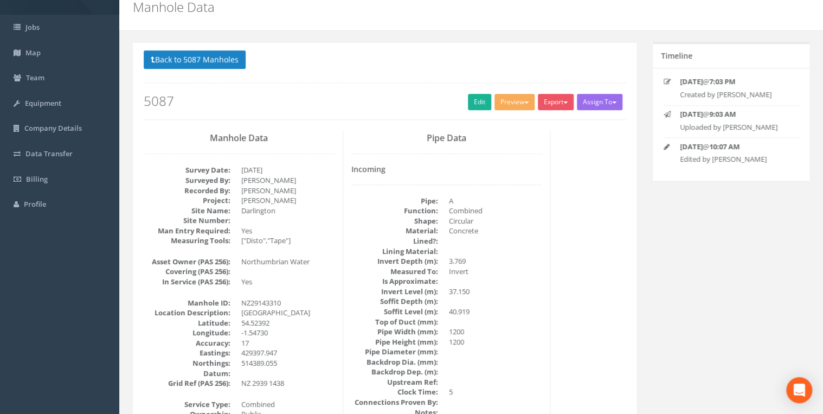
scroll to position [0, 0]
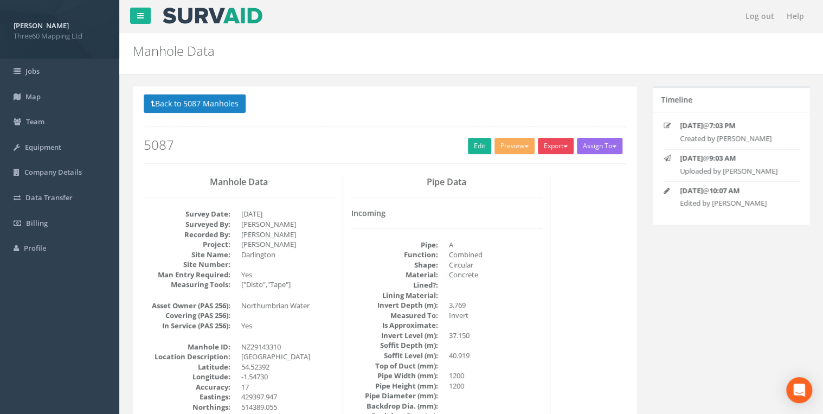
click at [553, 141] on button "Export" at bounding box center [556, 146] width 36 height 16
click at [521, 165] on link "360 Manhole" at bounding box center [533, 168] width 82 height 17
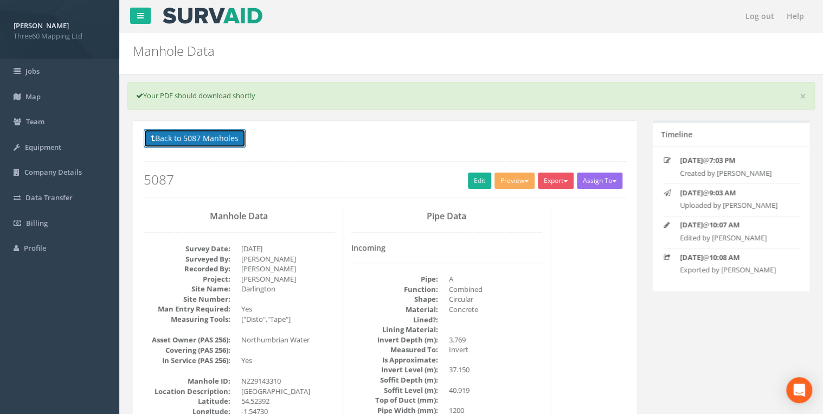
click at [233, 139] on button "Back to 5087 Manholes" at bounding box center [195, 138] width 102 height 18
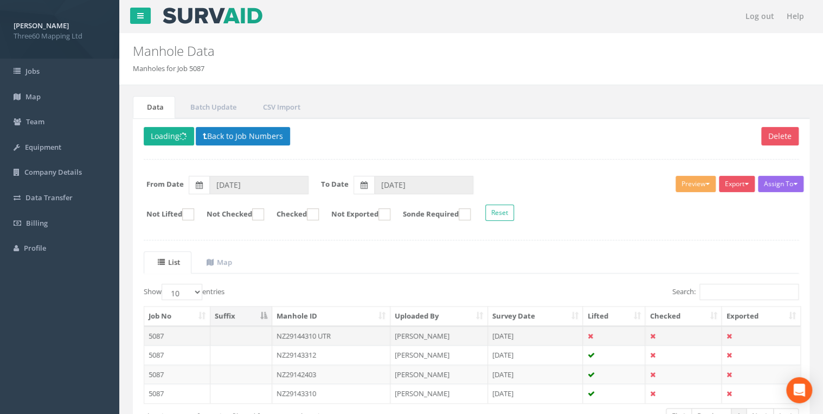
click at [304, 332] on td "NZ29144310 UTR" at bounding box center [331, 336] width 118 height 20
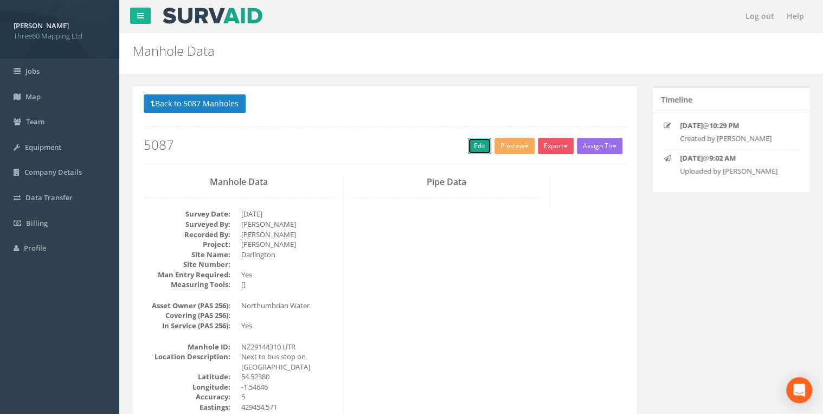
click at [468, 144] on link "Edit" at bounding box center [479, 146] width 23 height 16
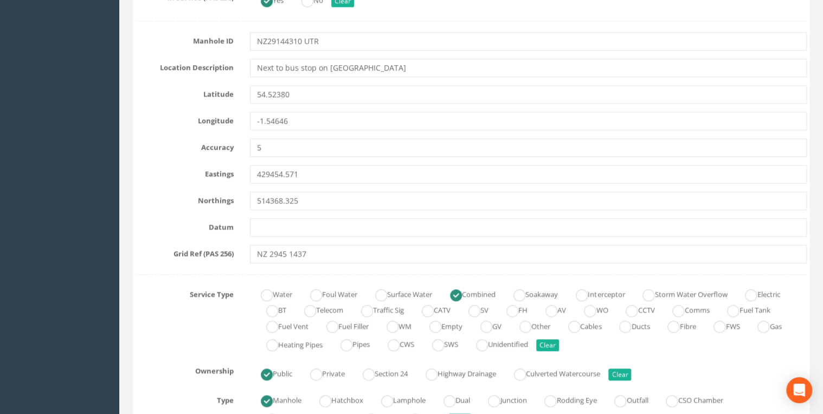
scroll to position [520, 0]
drag, startPoint x: 370, startPoint y: 68, endPoint x: 207, endPoint y: 85, distance: 164.0
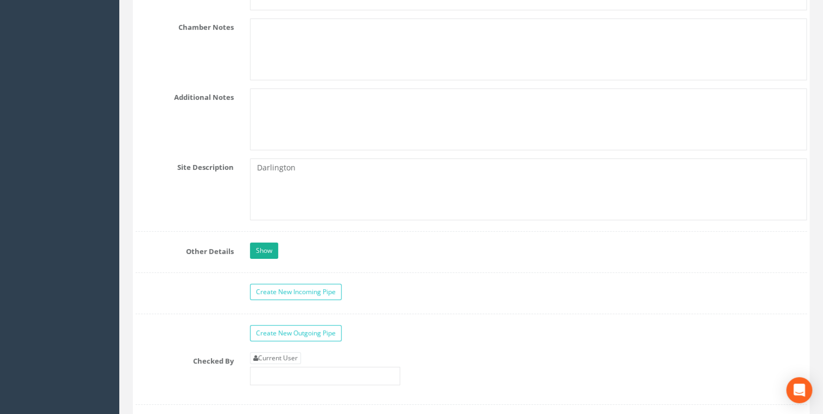
scroll to position [1965, 0]
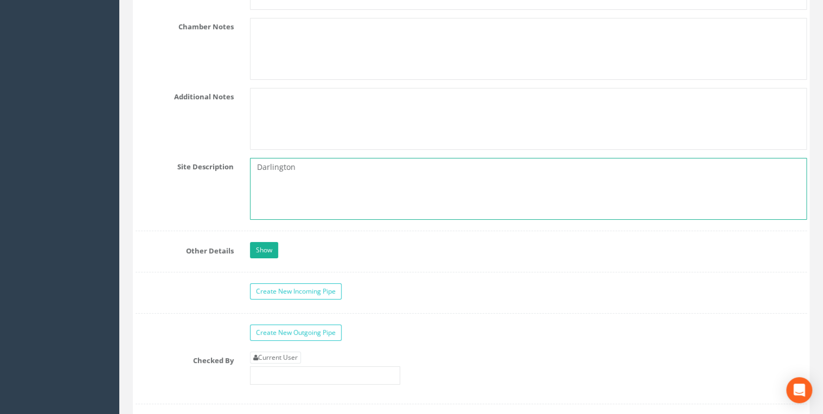
drag, startPoint x: 297, startPoint y: 164, endPoint x: 222, endPoint y: 169, distance: 74.9
click at [222, 169] on div "Site Description [GEOGRAPHIC_DATA]" at bounding box center [470, 189] width 687 height 62
paste textarea "Next to bus stop on [GEOGRAPHIC_DATA]"
type textarea "Next to bus stop on [GEOGRAPHIC_DATA]"
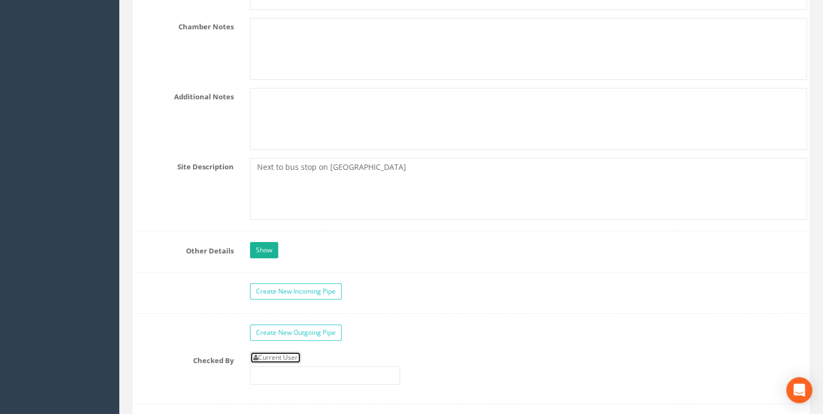
click at [269, 356] on link "Current User" at bounding box center [275, 357] width 51 height 12
type input "[PERSON_NAME]"
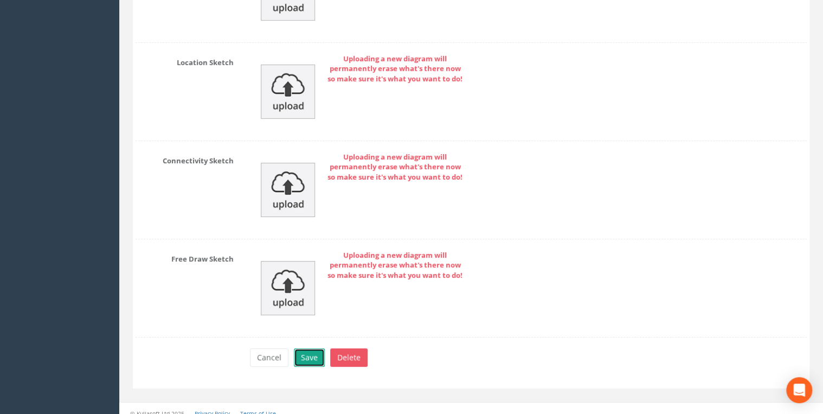
click at [306, 348] on button "Save" at bounding box center [309, 357] width 31 height 18
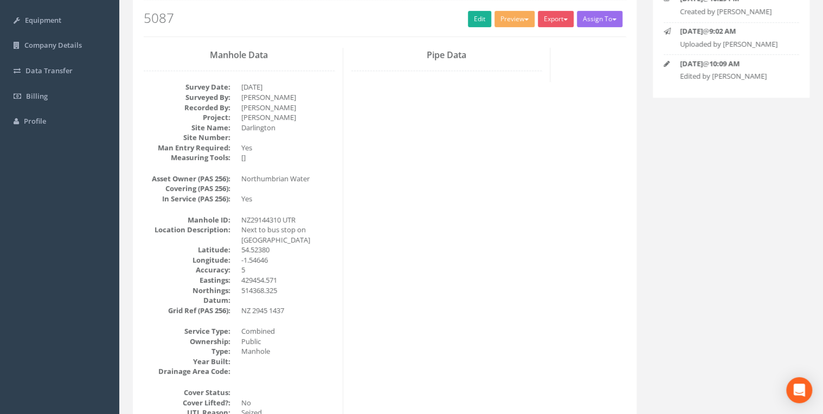
scroll to position [0, 0]
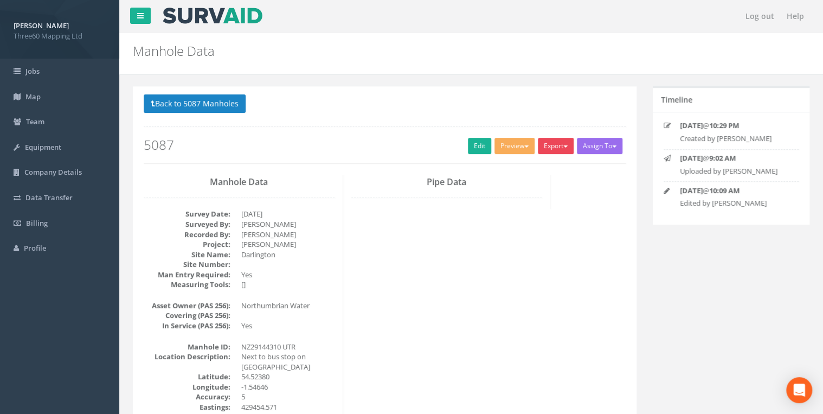
click at [550, 150] on button "Export" at bounding box center [556, 146] width 36 height 16
click at [530, 160] on link "360 Manhole" at bounding box center [533, 168] width 82 height 17
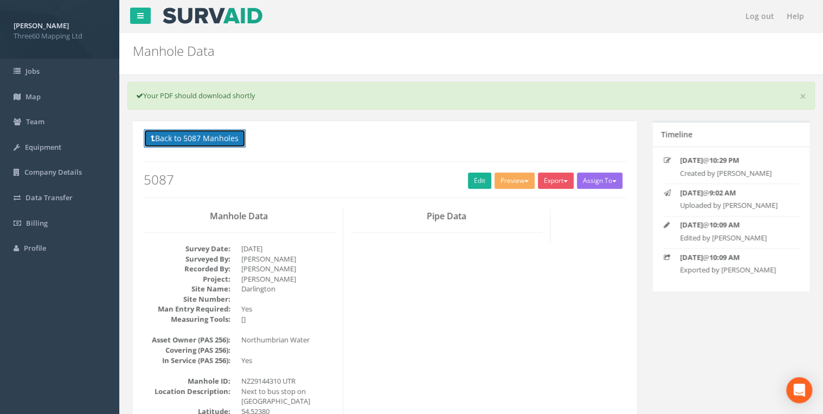
click at [215, 132] on button "Back to 5087 Manholes" at bounding box center [195, 138] width 102 height 18
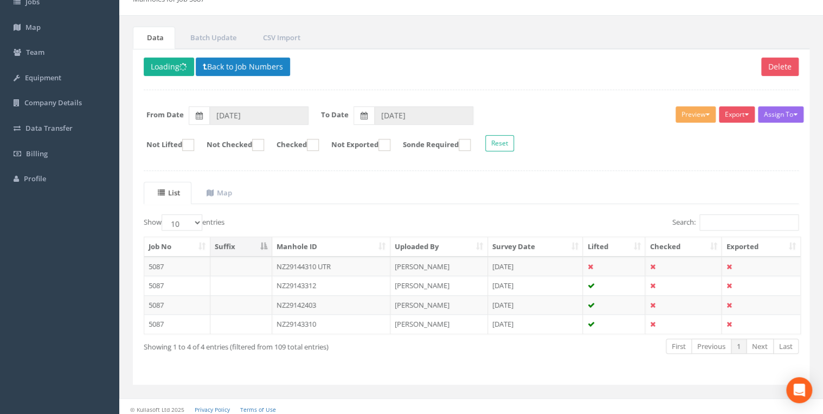
scroll to position [73, 0]
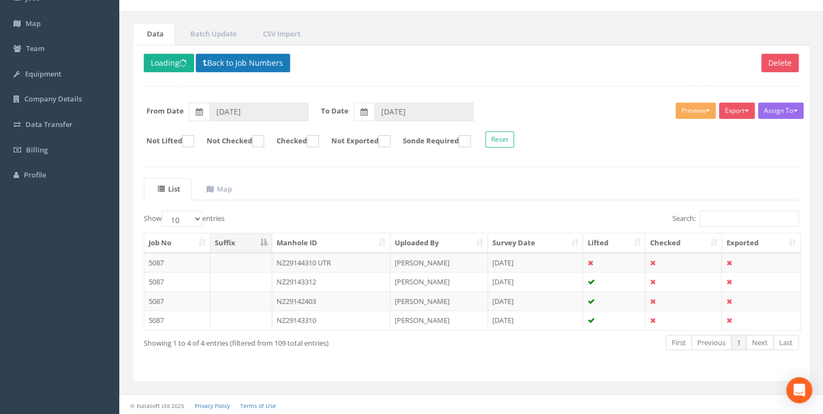
click at [281, 54] on div "Delete Loading Back to Job Numbers Assign To No Companies Added Export 360 Manh…" at bounding box center [471, 213] width 676 height 336
click at [281, 55] on button "Back to Job Numbers" at bounding box center [243, 63] width 94 height 18
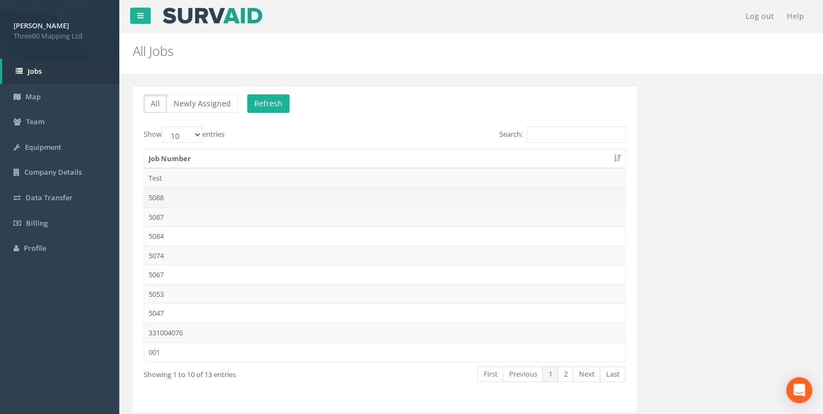
click at [163, 193] on td "5088" at bounding box center [384, 198] width 481 height 20
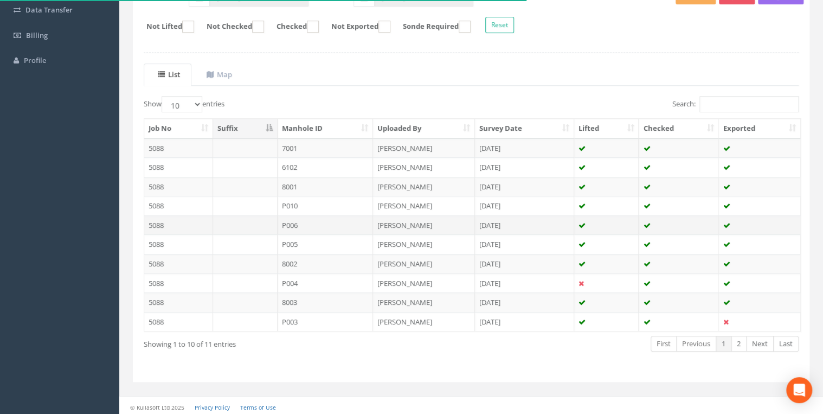
scroll to position [188, 0]
click at [202, 102] on select "10 25 50 100" at bounding box center [182, 103] width 41 height 16
select select "25"
click at [163, 95] on select "10 25 50 100" at bounding box center [182, 103] width 41 height 16
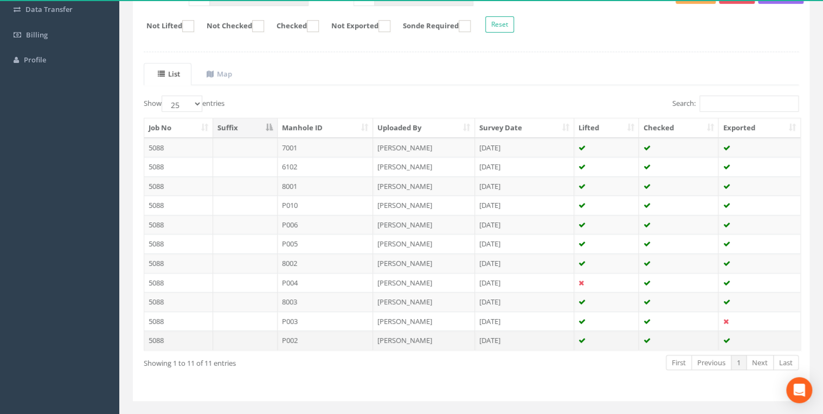
click at [319, 338] on td "P002" at bounding box center [325, 340] width 96 height 20
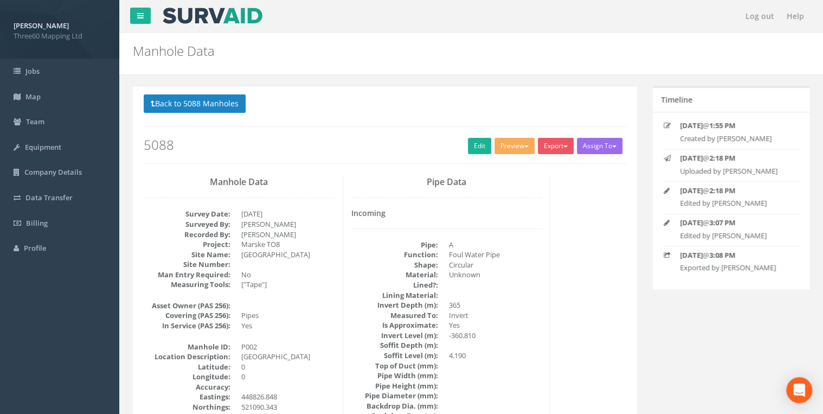
scroll to position [115, 0]
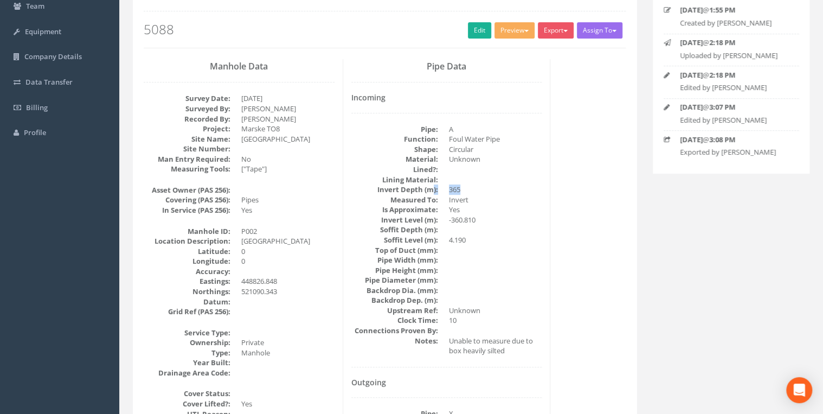
drag, startPoint x: 451, startPoint y: 187, endPoint x: 432, endPoint y: 187, distance: 18.4
click at [432, 187] on dl "Pipe: A Function: Foul Water Pipe Shape: Circular Material: Unknown Lined?: Lin…" at bounding box center [446, 239] width 191 height 231
drag, startPoint x: 432, startPoint y: 187, endPoint x: 506, endPoint y: 190, distance: 73.8
click at [506, 190] on dd "365" at bounding box center [495, 189] width 93 height 10
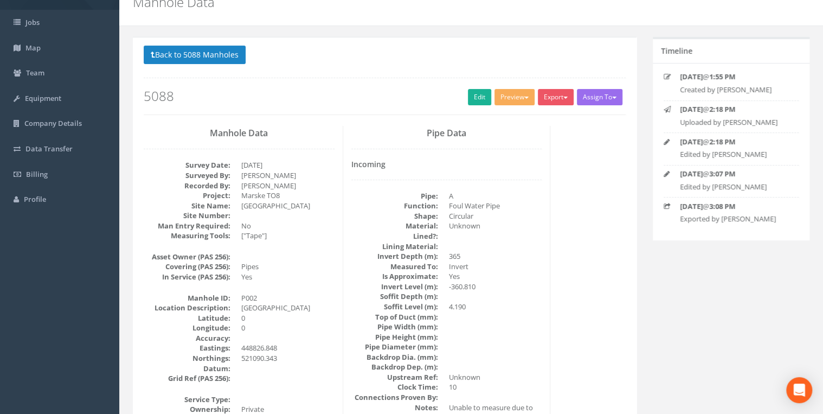
scroll to position [0, 0]
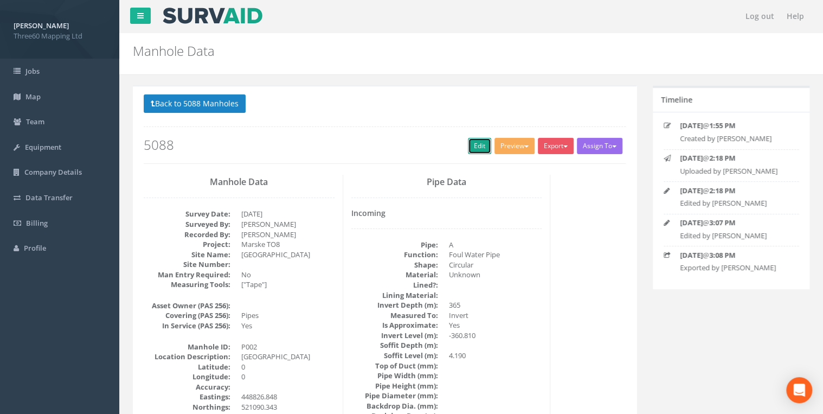
click at [472, 145] on link "Edit" at bounding box center [479, 146] width 23 height 16
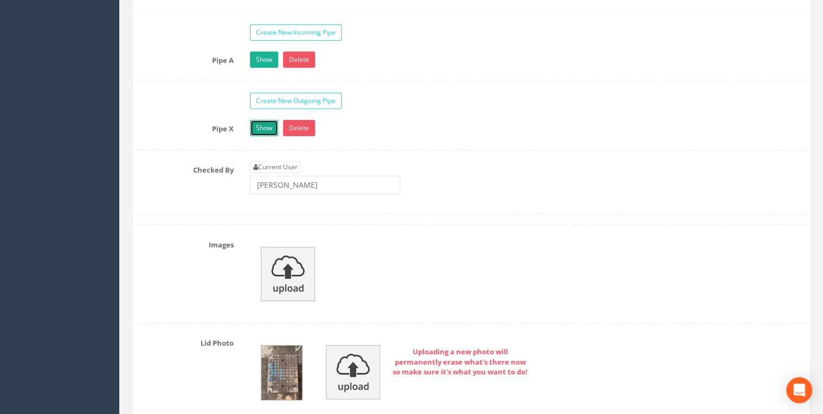
click at [268, 124] on link "Show" at bounding box center [264, 128] width 28 height 16
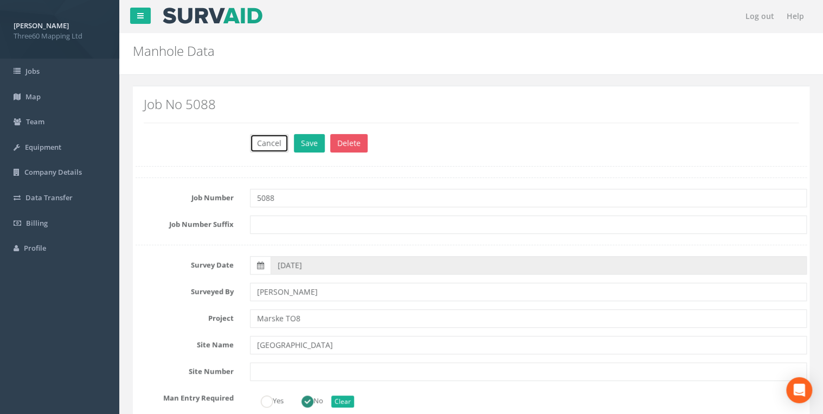
click at [270, 141] on button "Cancel" at bounding box center [269, 143] width 38 height 18
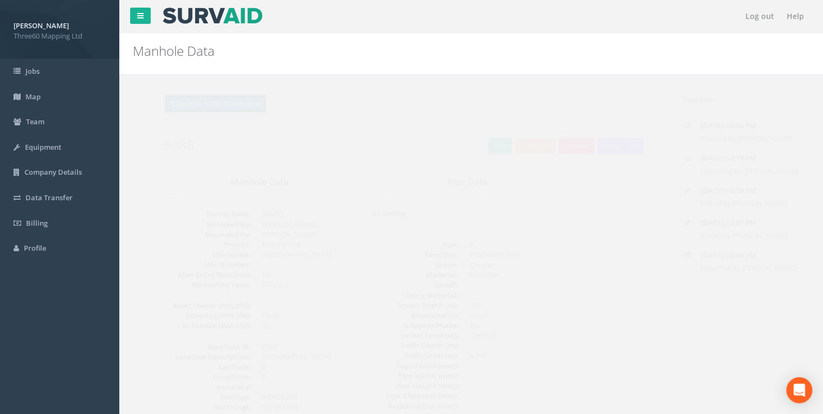
click at [228, 106] on button "Back to 5088 Manholes" at bounding box center [195, 103] width 102 height 18
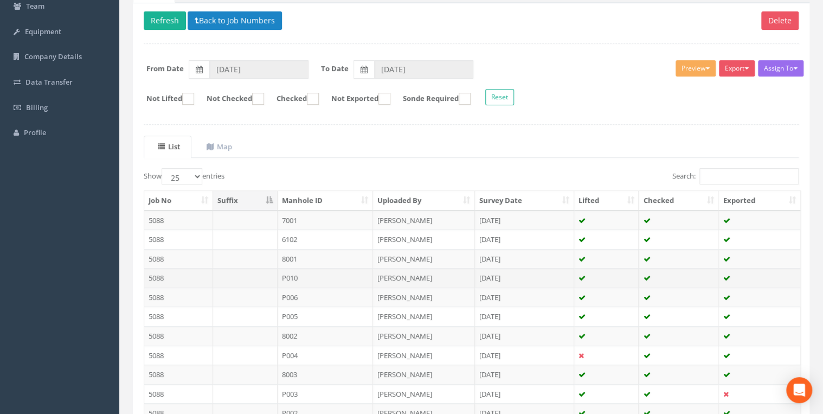
scroll to position [173, 0]
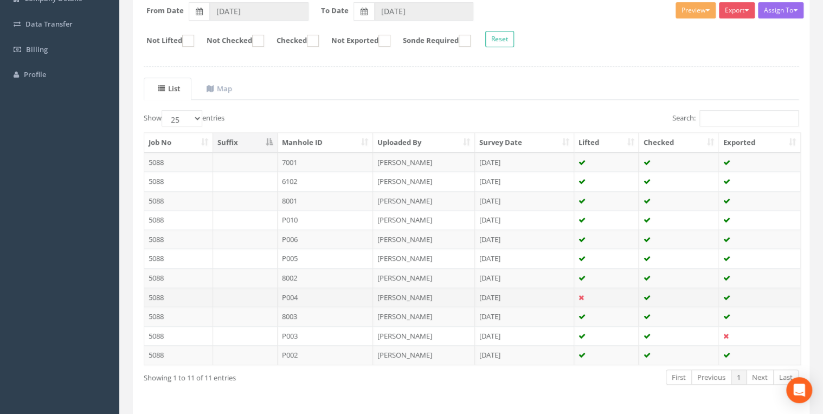
click at [291, 295] on td "P004" at bounding box center [325, 297] width 96 height 20
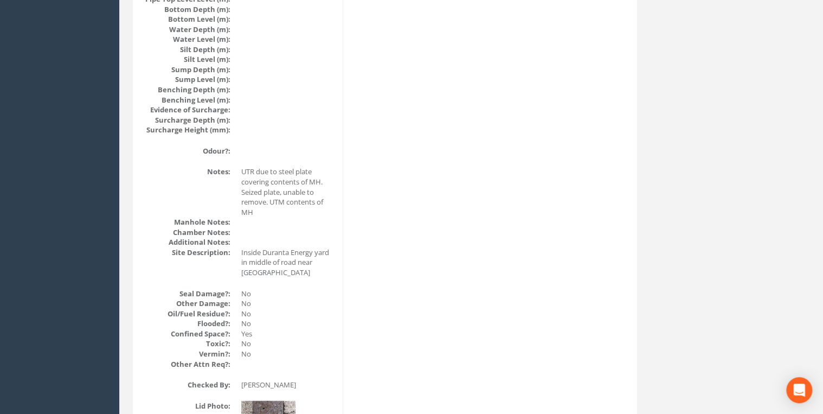
scroll to position [1084, 0]
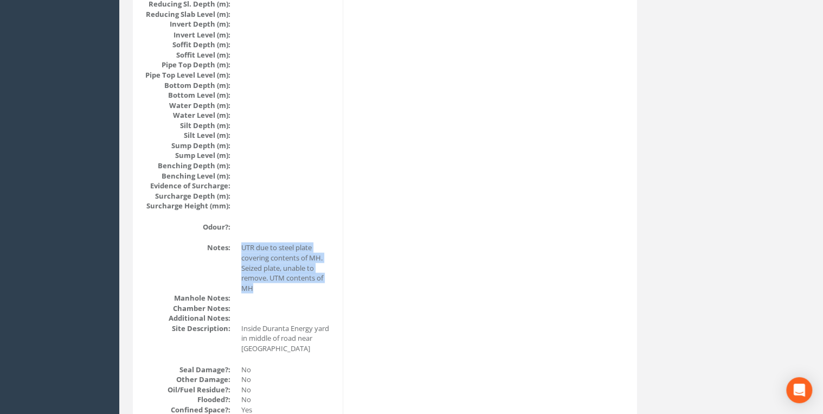
drag, startPoint x: 242, startPoint y: 250, endPoint x: 330, endPoint y: 282, distance: 92.9
click at [330, 282] on dd "UTR due to steel plate covering contents of MH. Seized plate, unable to remove.…" at bounding box center [287, 267] width 93 height 50
drag, startPoint x: 330, startPoint y: 282, endPoint x: 331, endPoint y: 287, distance: 5.5
click at [331, 287] on dd "UTR due to steel plate covering contents of MH. Seized plate, unable to remove.…" at bounding box center [287, 267] width 93 height 50
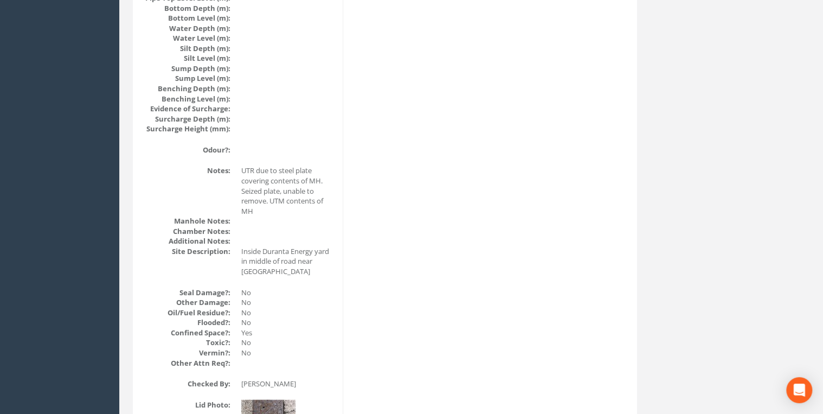
scroll to position [1141, 0]
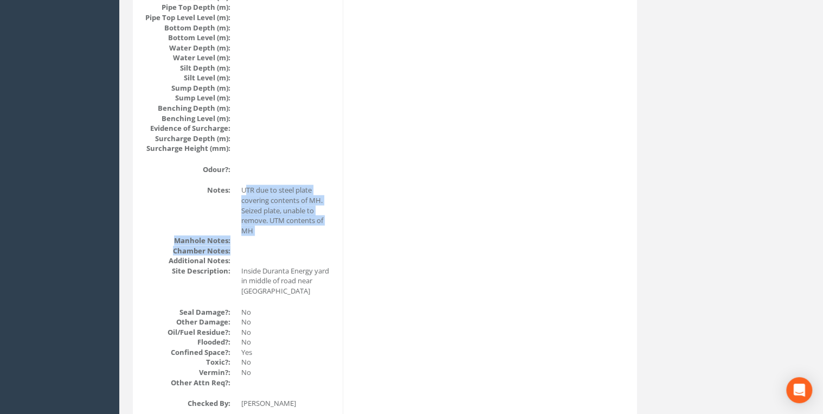
drag, startPoint x: 244, startPoint y: 189, endPoint x: 300, endPoint y: 246, distance: 80.1
click at [300, 246] on dl "Notes: UTR due to steel plate covering contents of MH. Seized plate, unable to …" at bounding box center [239, 240] width 191 height 111
drag, startPoint x: 300, startPoint y: 246, endPoint x: 264, endPoint y: 248, distance: 35.8
click at [267, 236] on dd at bounding box center [287, 240] width 93 height 10
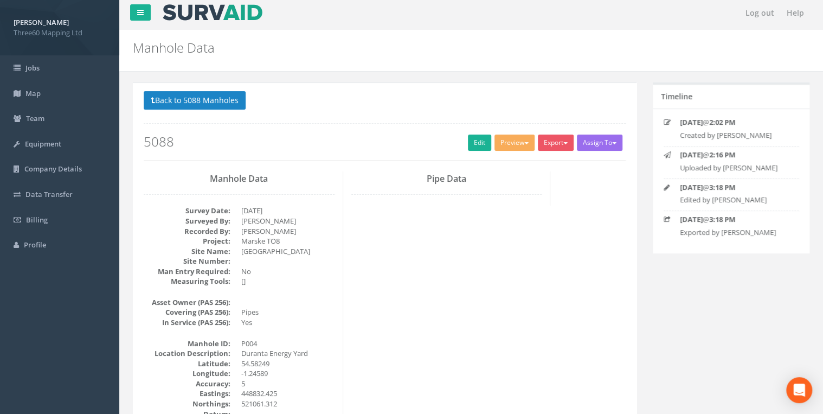
scroll to position [0, 0]
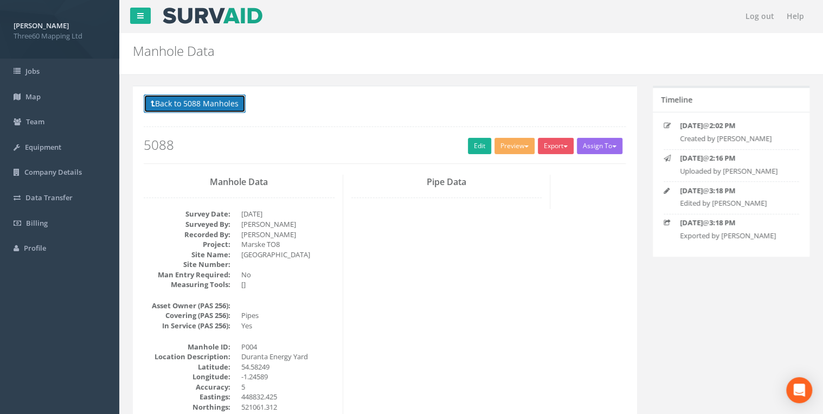
click at [230, 107] on button "Back to 5088 Manholes" at bounding box center [195, 103] width 102 height 18
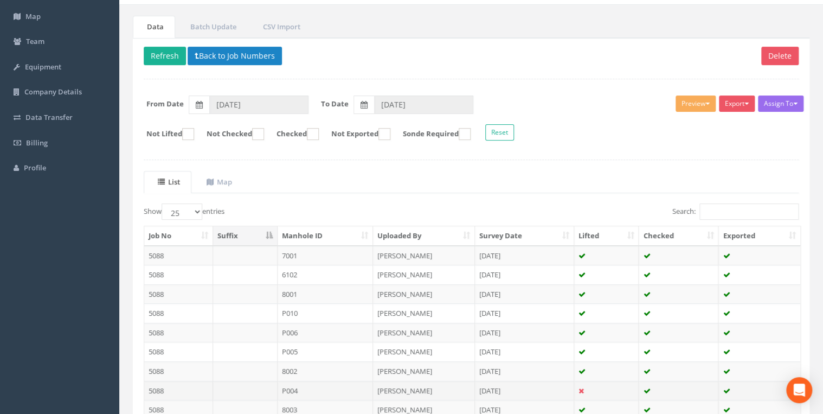
scroll to position [207, 0]
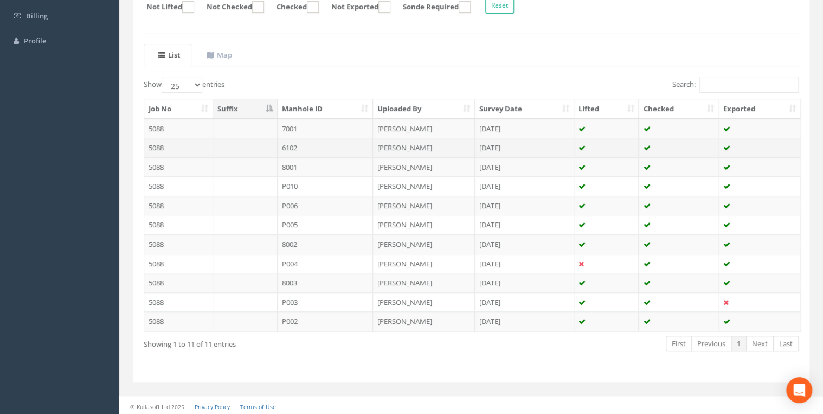
click at [295, 145] on td "6102" at bounding box center [325, 148] width 96 height 20
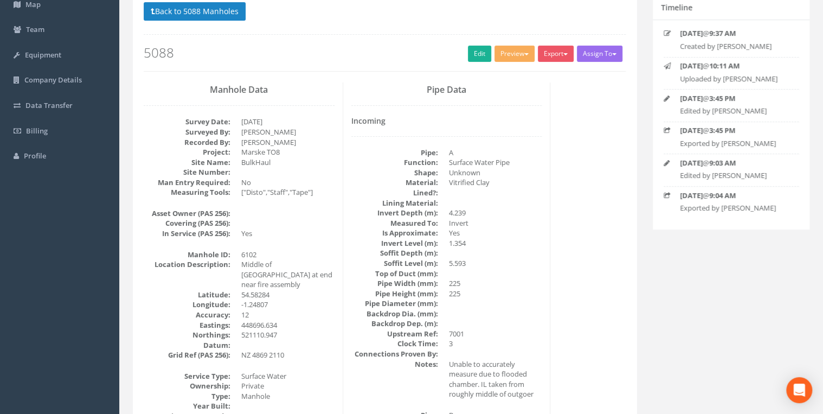
scroll to position [0, 0]
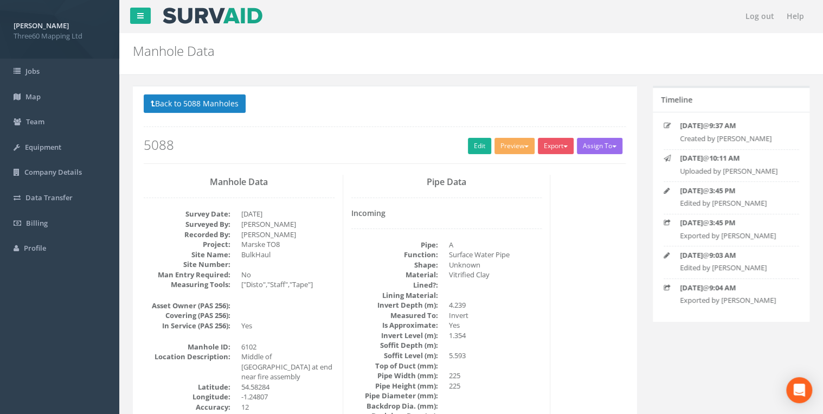
click at [205, 98] on button "Back to 5088 Manholes" at bounding box center [195, 103] width 102 height 18
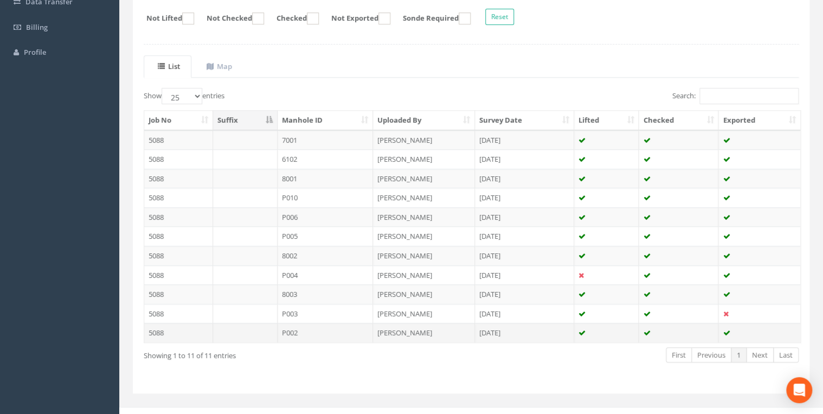
scroll to position [207, 0]
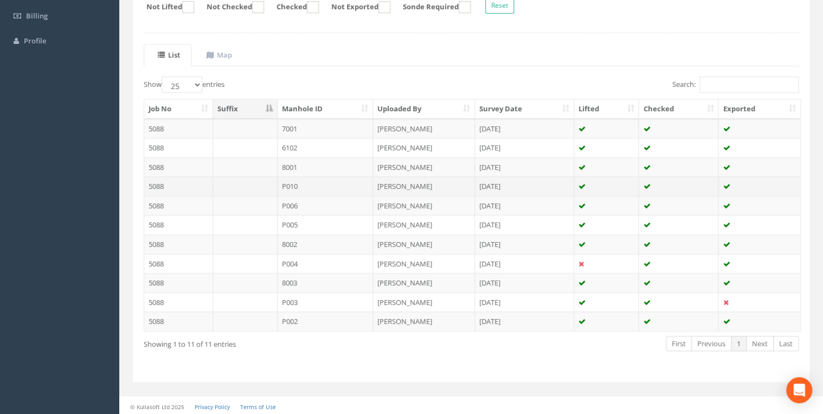
click at [282, 183] on td "P010" at bounding box center [325, 186] width 96 height 20
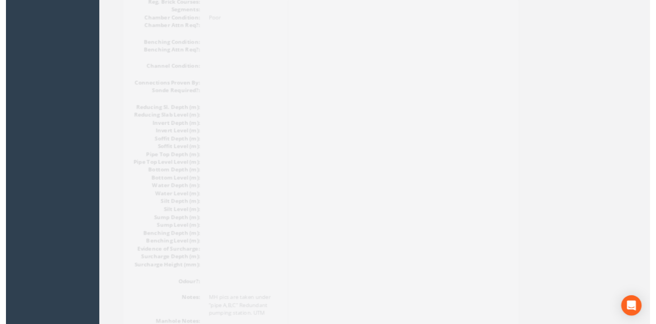
scroll to position [1214, 0]
